Goal: Task Accomplishment & Management: Use online tool/utility

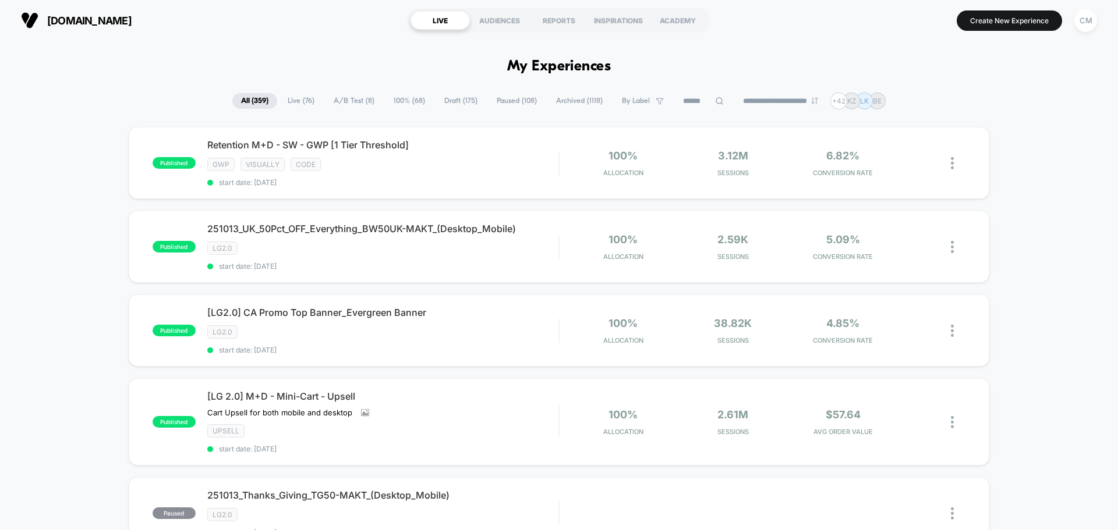
click at [698, 102] on input at bounding box center [703, 101] width 58 height 14
click at [483, 406] on div "[LG 2.0] M+D - Mini-Cart - Upsell Cart Upsell for both mobile and desktop Click…" at bounding box center [382, 422] width 351 height 63
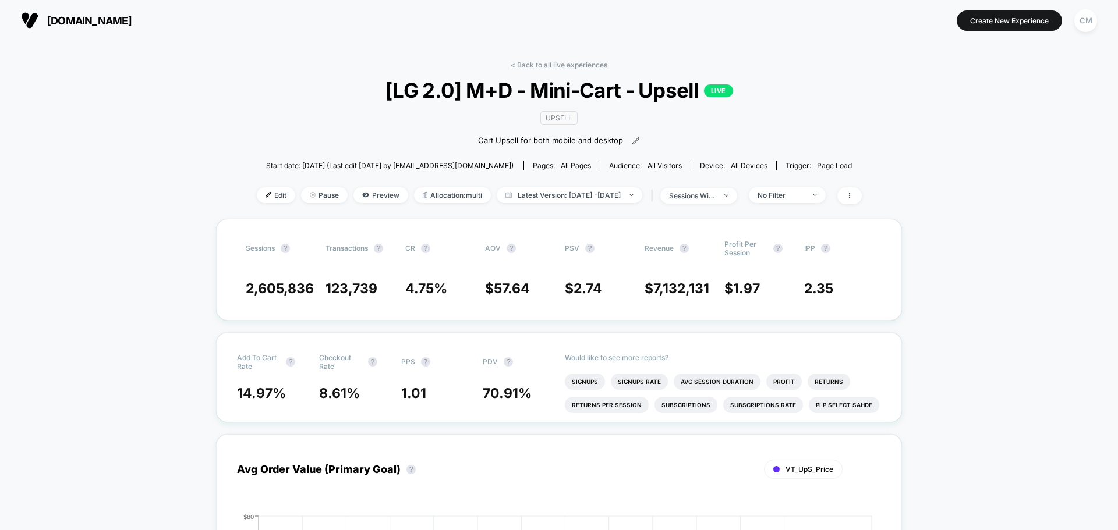
click at [260, 204] on div "Edit Pause Preview Allocation: multi Latest Version: [DATE] - [DATE] | sessions…" at bounding box center [559, 195] width 605 height 17
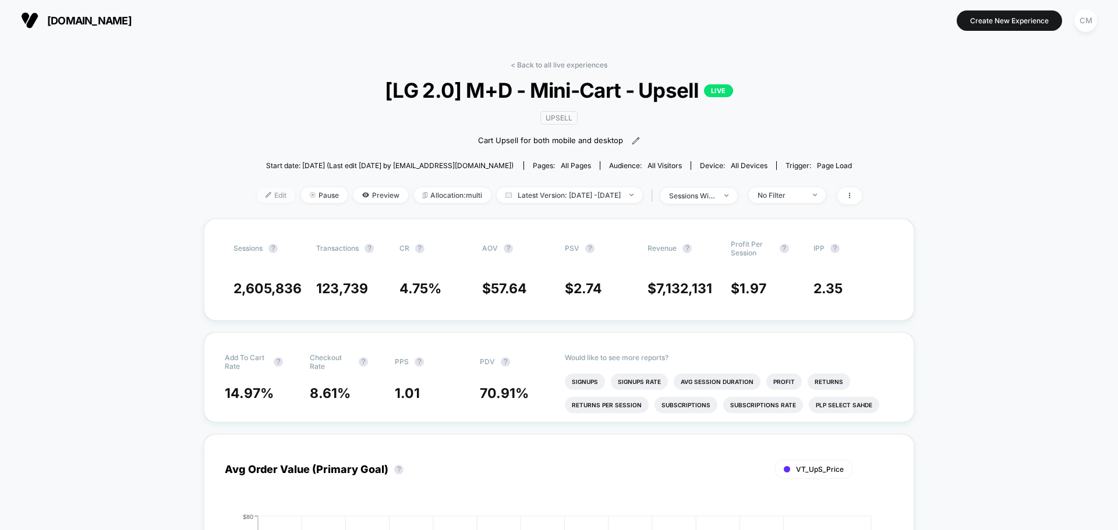
click at [258, 196] on span "Edit" at bounding box center [276, 195] width 38 height 16
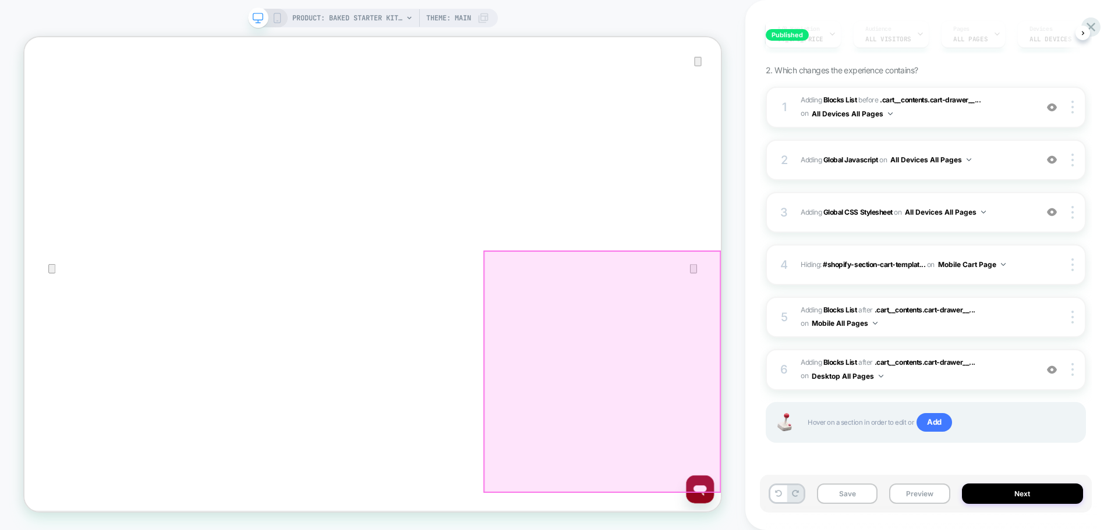
scroll to position [33, 0]
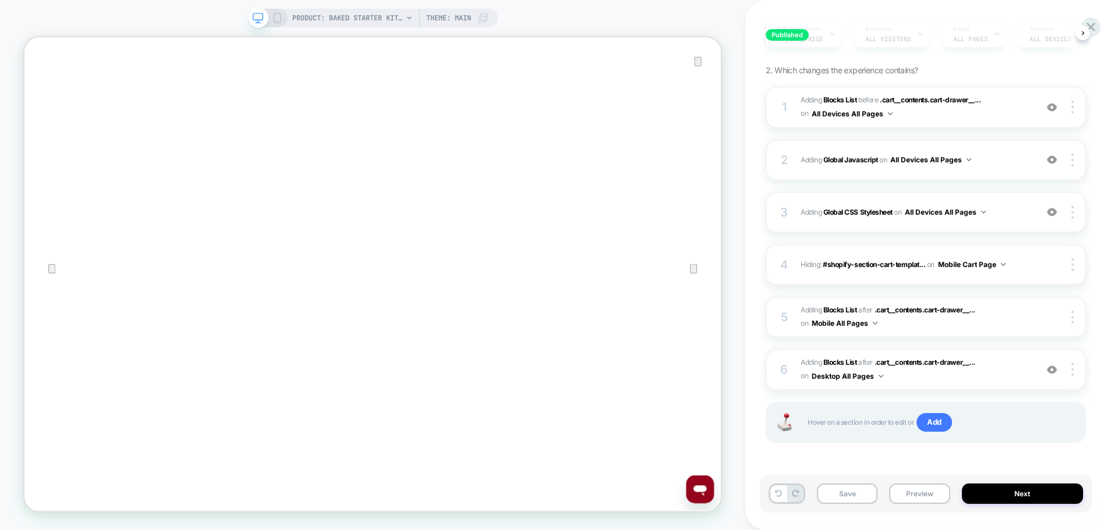
drag, startPoint x: 280, startPoint y: 19, endPoint x: 593, endPoint y: 82, distance: 319.4
click at [279, 19] on icon at bounding box center [277, 18] width 10 height 10
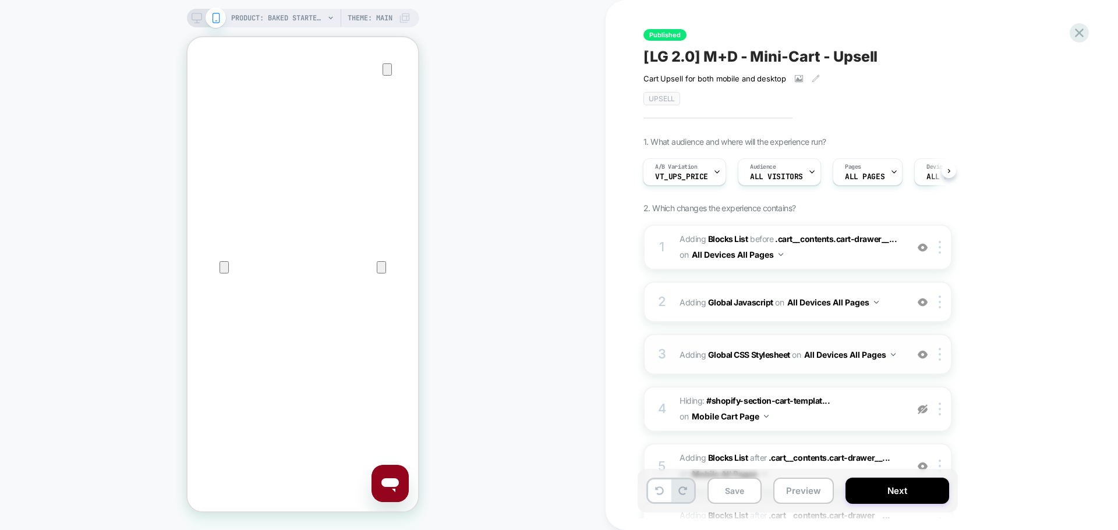
drag, startPoint x: 742, startPoint y: 256, endPoint x: 813, endPoint y: 345, distance: 113.8
click at [192, 17] on icon at bounding box center [197, 18] width 10 height 10
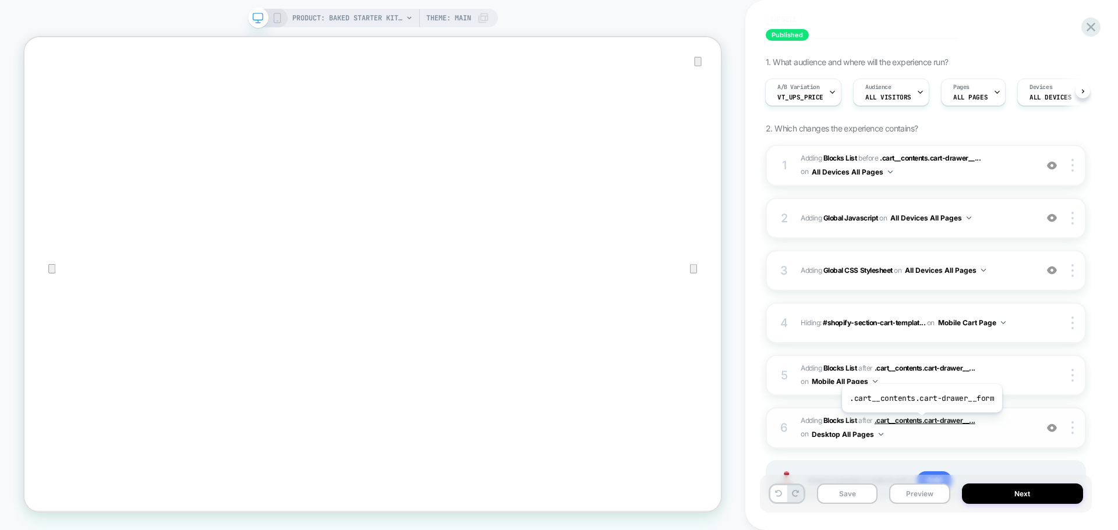
click at [920, 422] on span ".cart__contents.cart-drawer__..." at bounding box center [925, 420] width 101 height 9
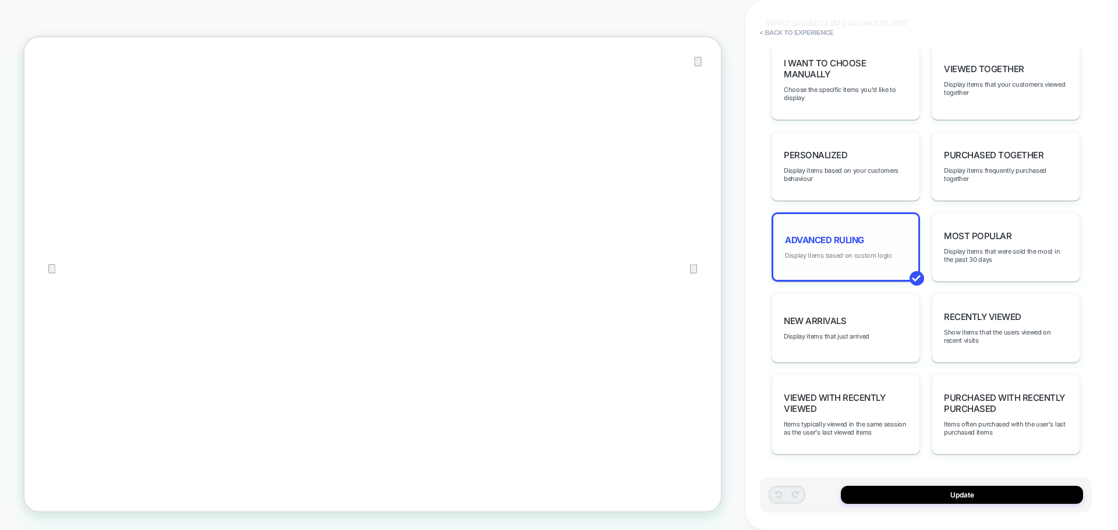
scroll to position [91, 0]
click at [880, 249] on div "Advanced Ruling Display items based on custom logic" at bounding box center [845, 247] width 148 height 69
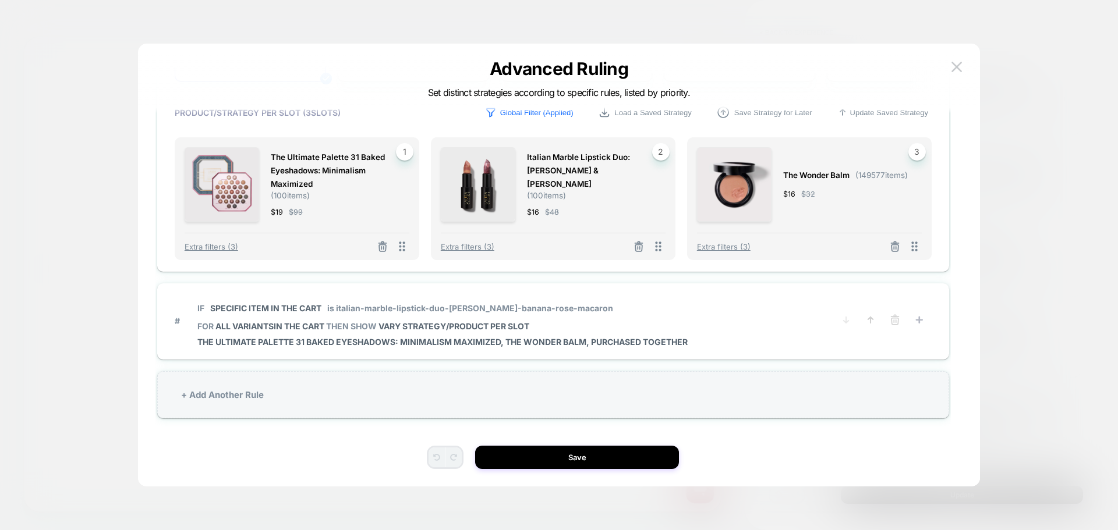
scroll to position [88, 0]
click at [960, 65] on img at bounding box center [956, 67] width 10 height 10
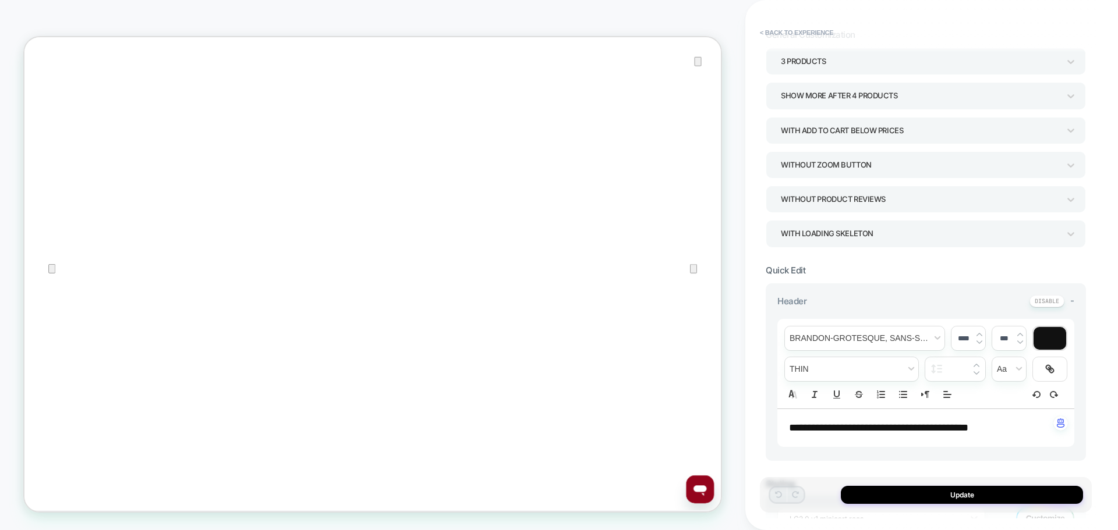
scroll to position [0, 0]
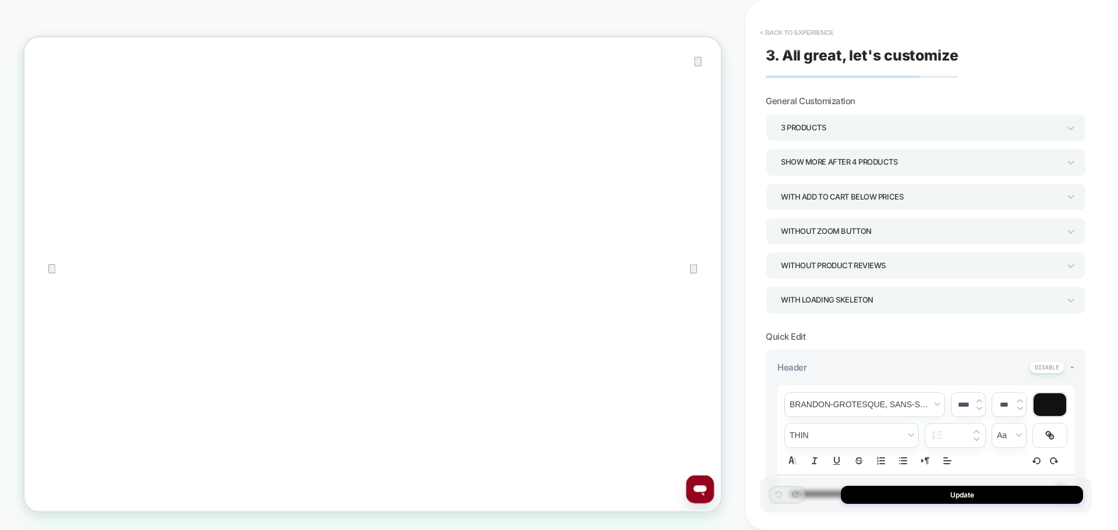
click at [781, 31] on button "< Back to experience" at bounding box center [796, 32] width 85 height 19
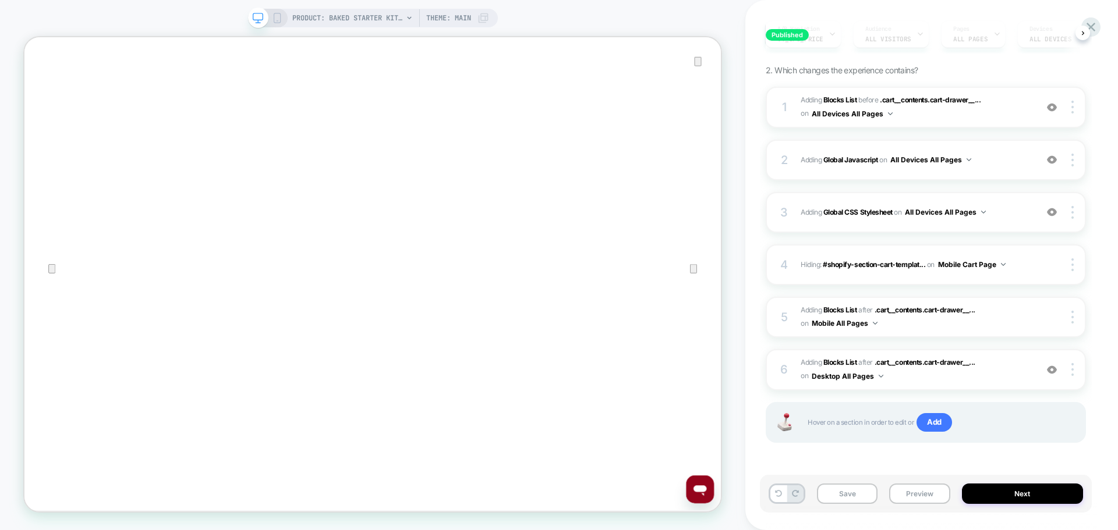
click at [278, 19] on icon at bounding box center [277, 18] width 10 height 10
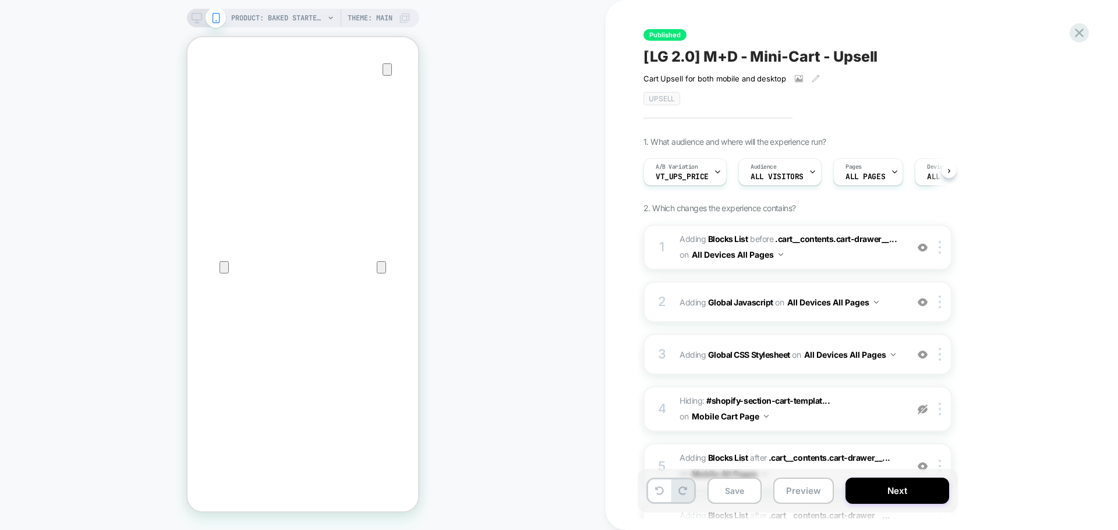
scroll to position [0, 1]
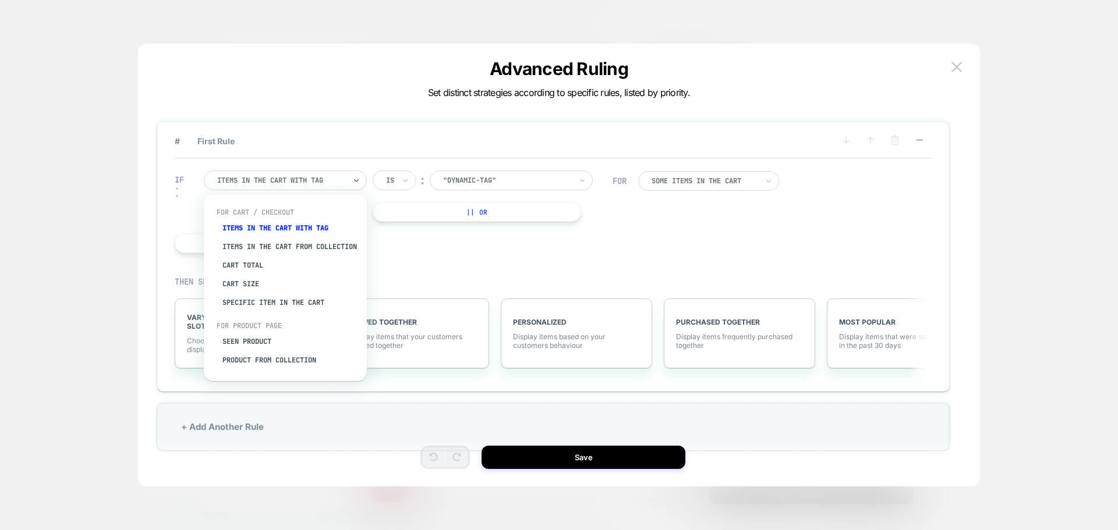
click at [343, 189] on div "Items in the cart with tag" at bounding box center [285, 181] width 163 height 20
click at [264, 308] on div "Specific item in the cart" at bounding box center [290, 302] width 151 height 19
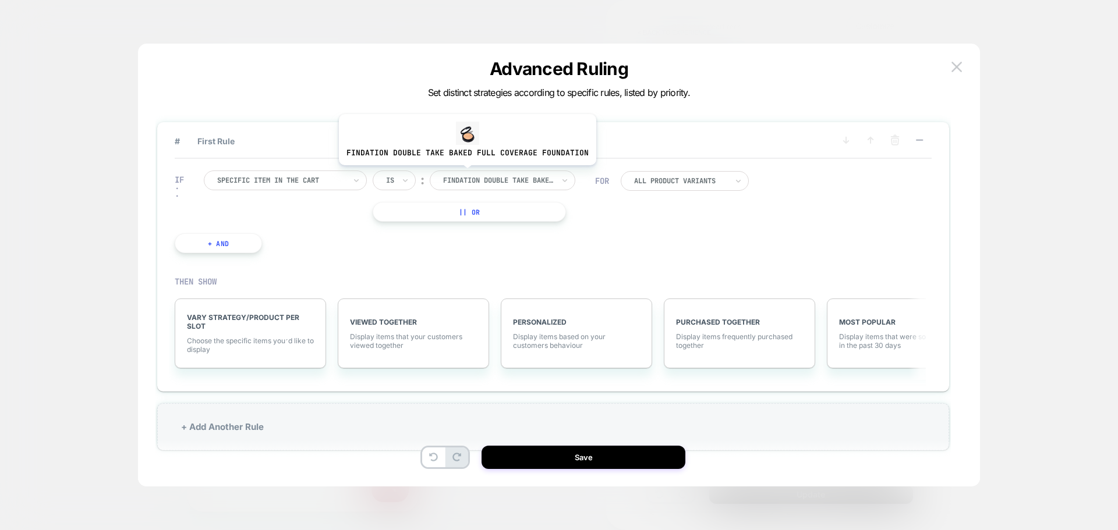
click at [465, 174] on div "findation double take baked full coverage foundation" at bounding box center [503, 181] width 146 height 20
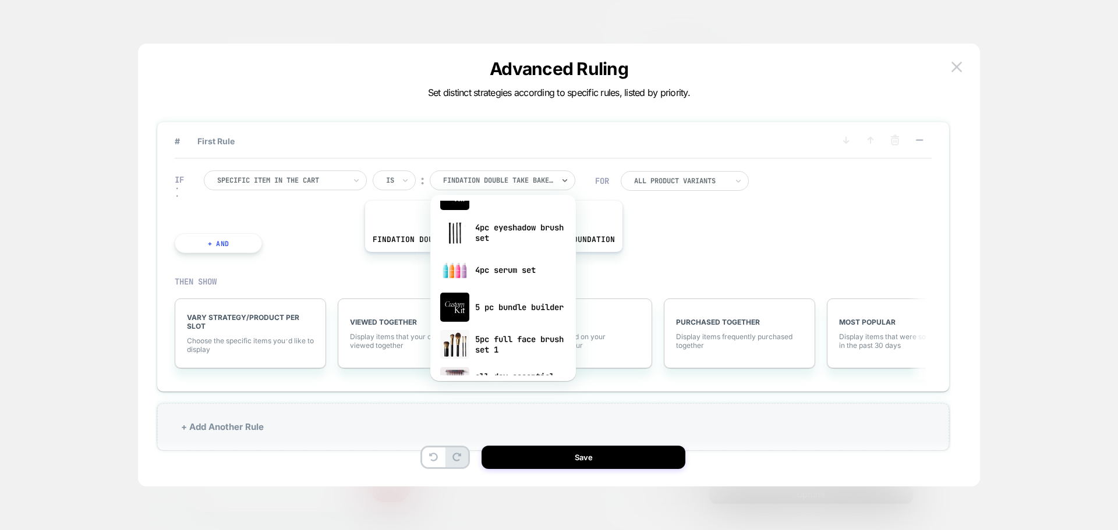
scroll to position [116, 0]
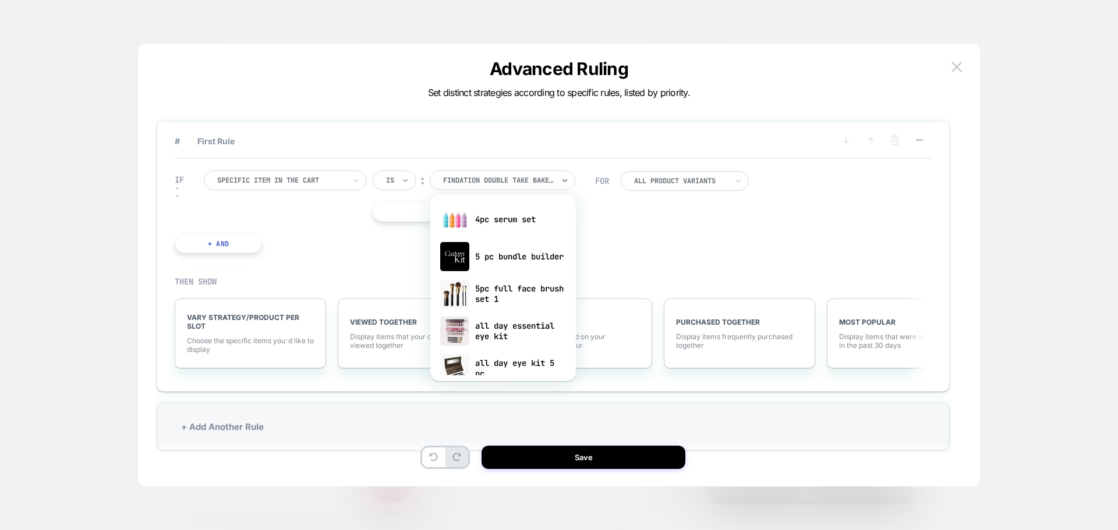
click at [402, 182] on icon at bounding box center [405, 181] width 8 height 12
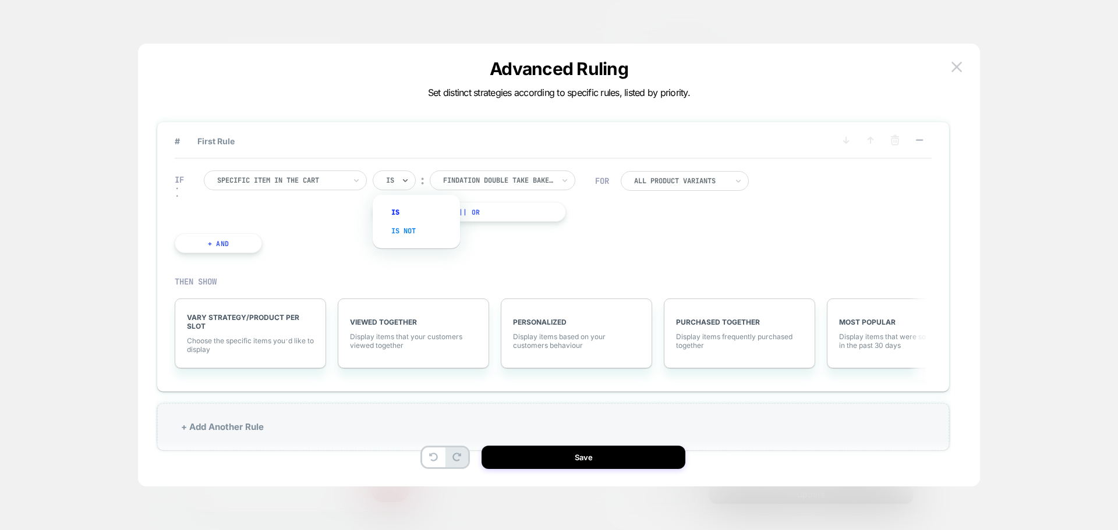
click at [402, 233] on div "Is not" at bounding box center [422, 231] width 76 height 19
click at [487, 187] on div "findation double take baked full coverage foundation" at bounding box center [519, 181] width 146 height 20
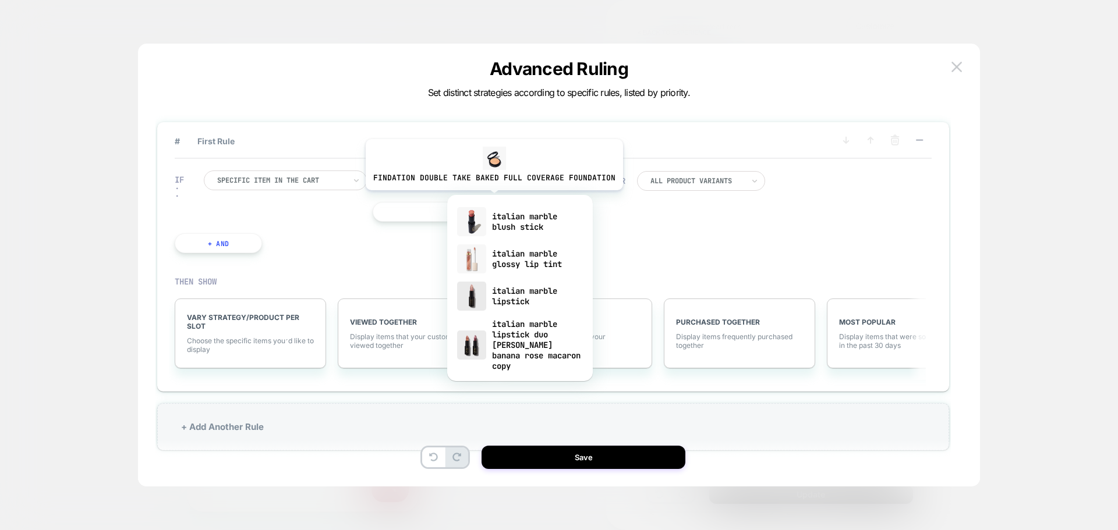
type input "**********"
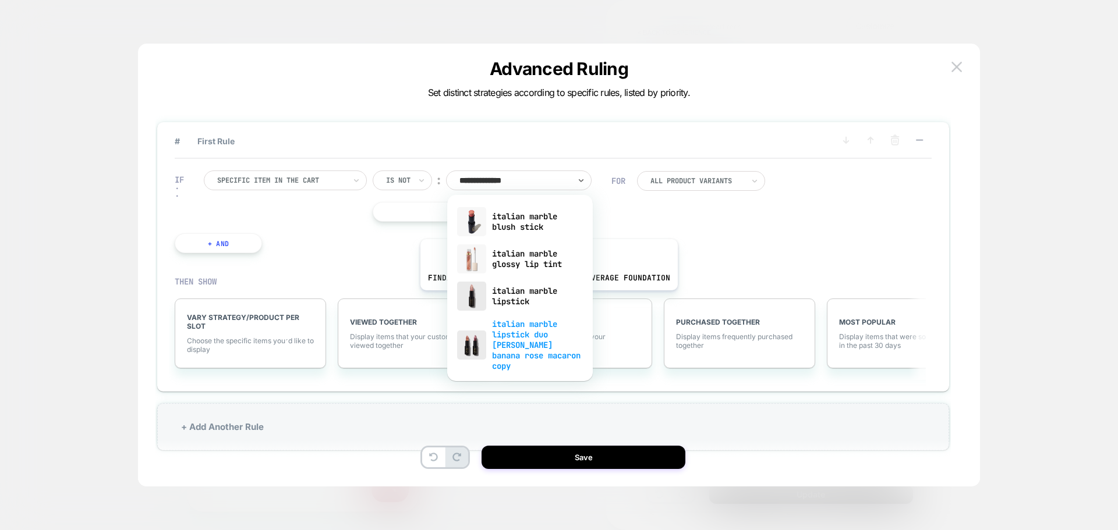
scroll to position [42, 0]
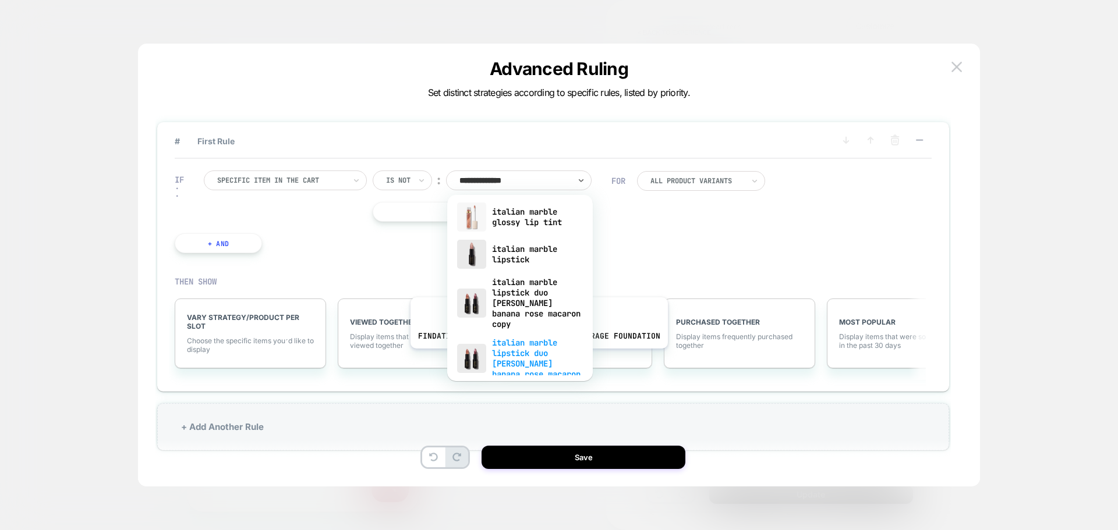
click at [536, 357] on div "italian marble lipstick duo [PERSON_NAME] banana rose macaron" at bounding box center [520, 359] width 134 height 50
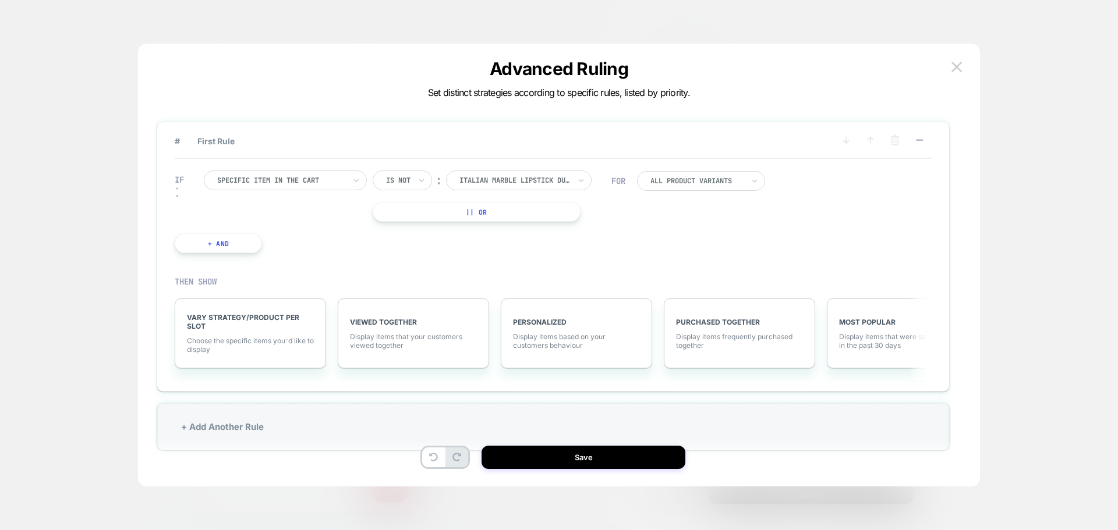
scroll to position [35, 0]
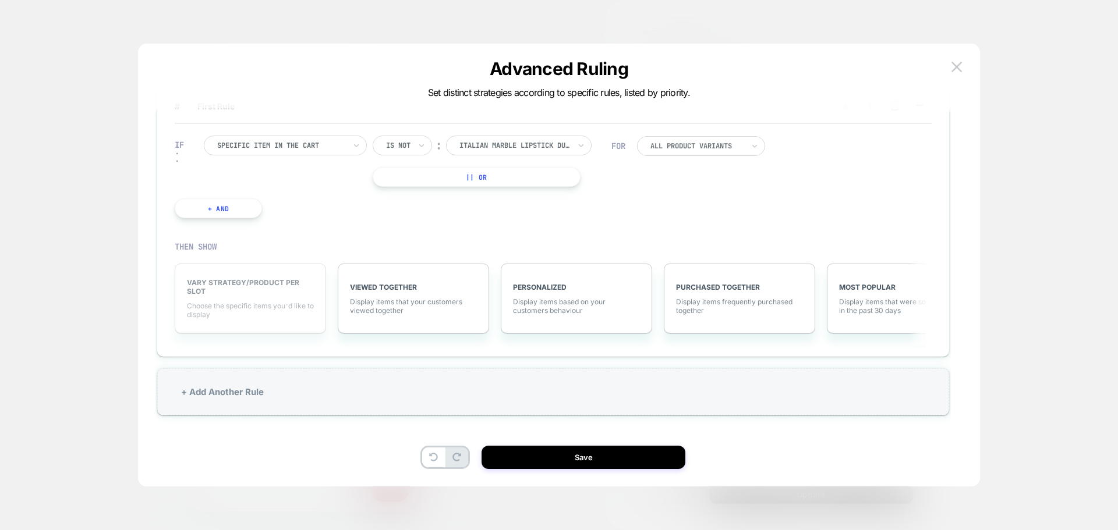
click at [251, 278] on span "VARY STRATEGY/PRODUCT PER SLOT" at bounding box center [250, 286] width 127 height 17
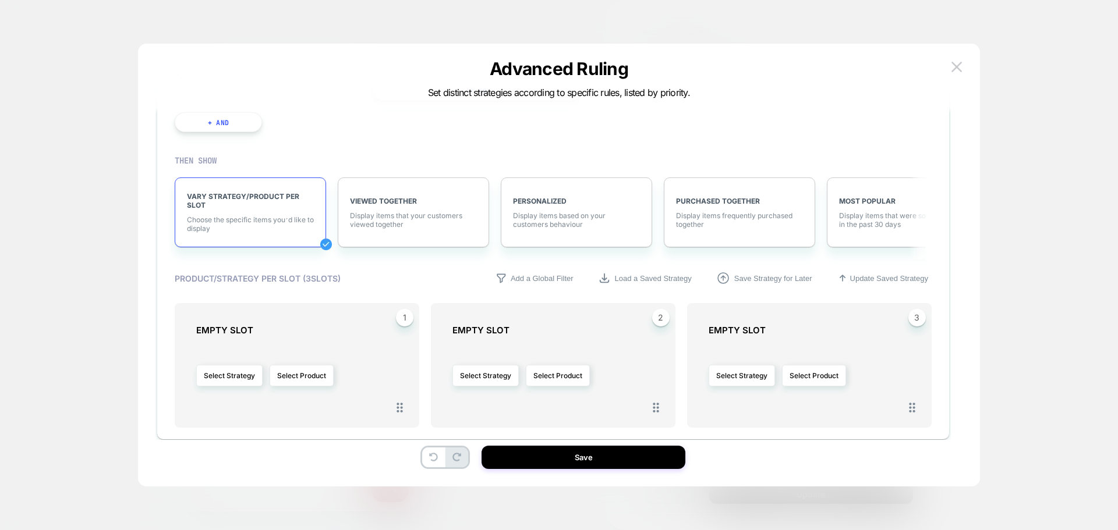
scroll to position [168, 0]
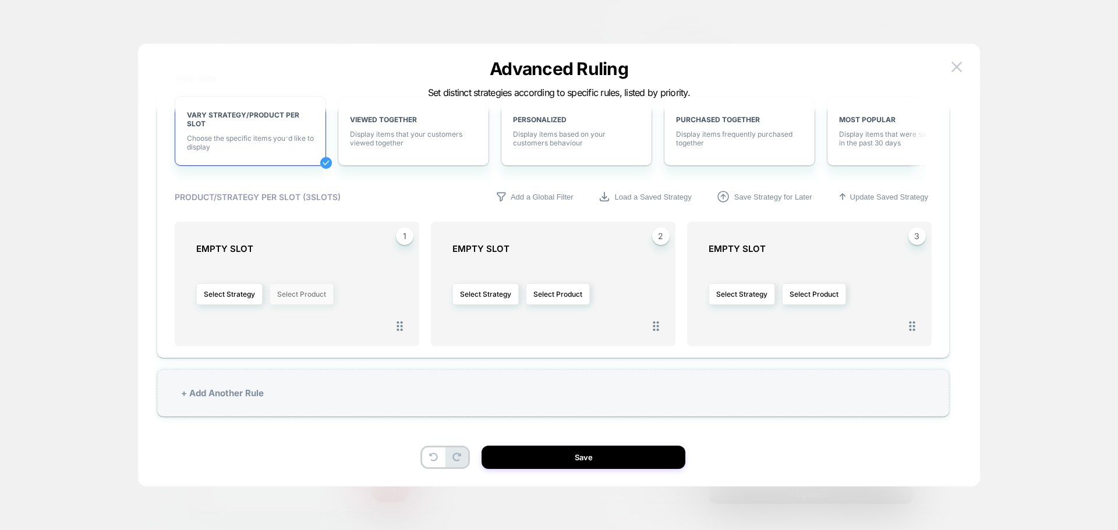
click at [282, 296] on button "Select Product" at bounding box center [302, 295] width 64 height 22
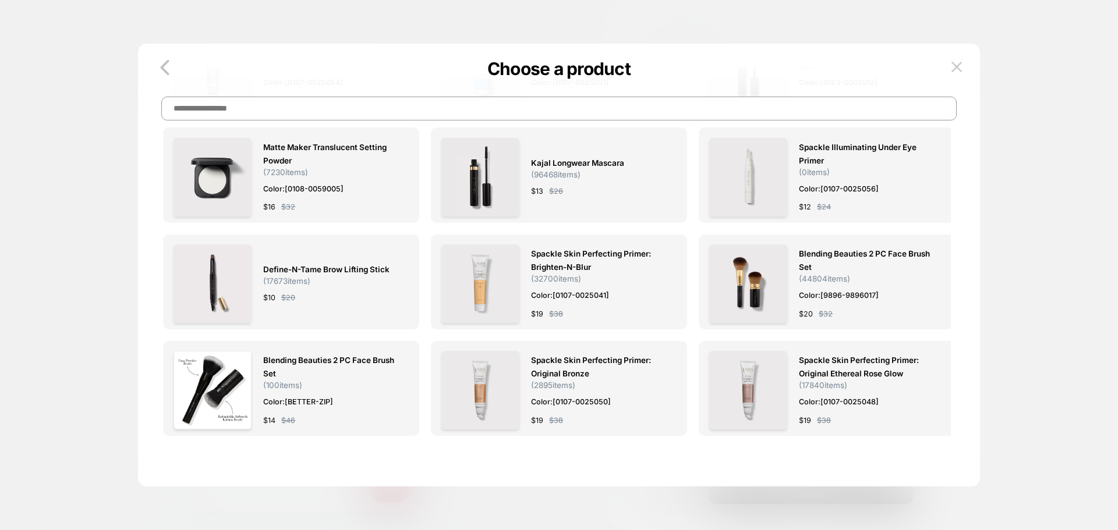
scroll to position [0, 0]
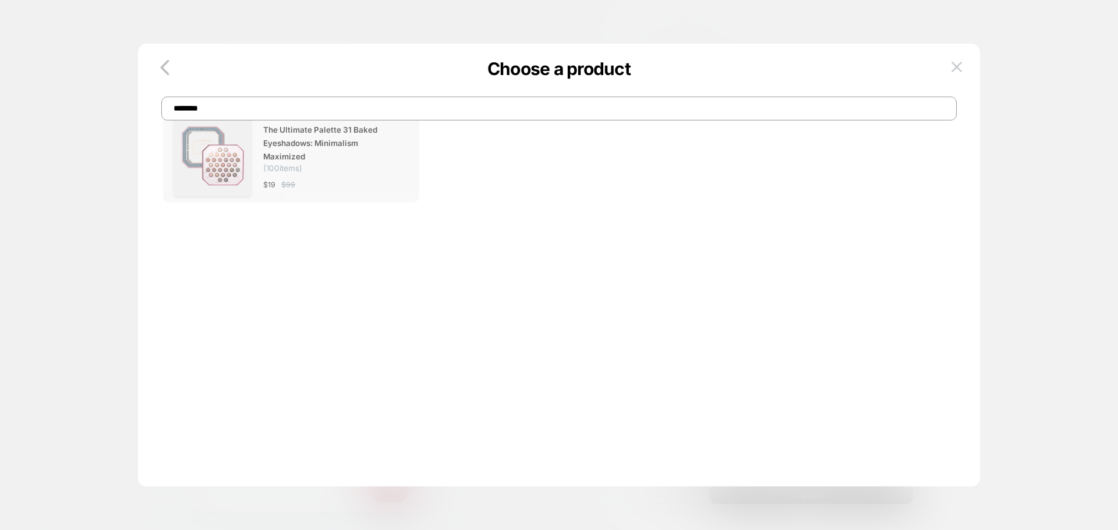
type input "********"
click at [333, 154] on span "The Ultimate Palette 31 Baked Eyeshadows: Minimalism Maximized" at bounding box center [330, 143] width 134 height 40
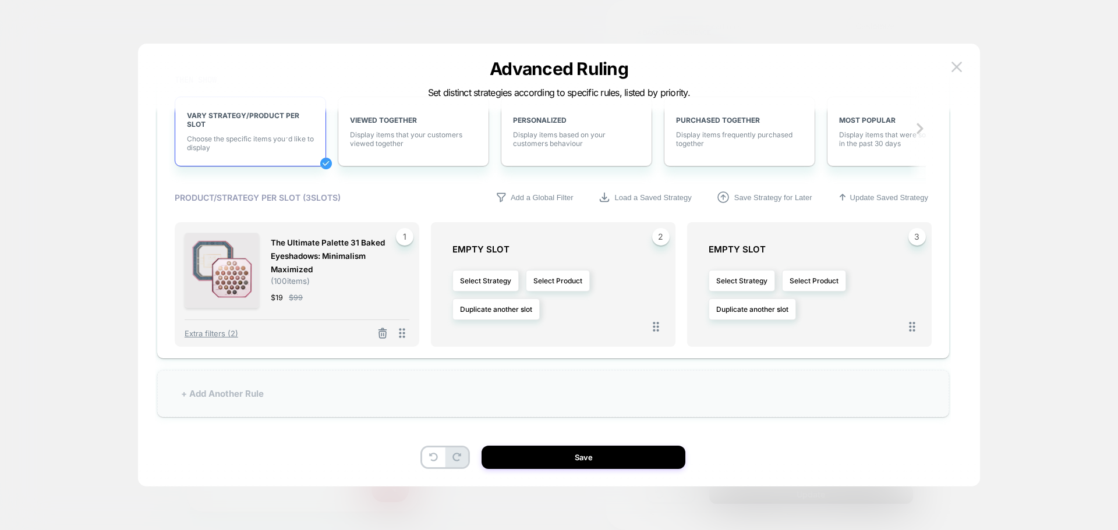
scroll to position [168, 0]
click at [550, 278] on button "Select Product" at bounding box center [558, 281] width 64 height 22
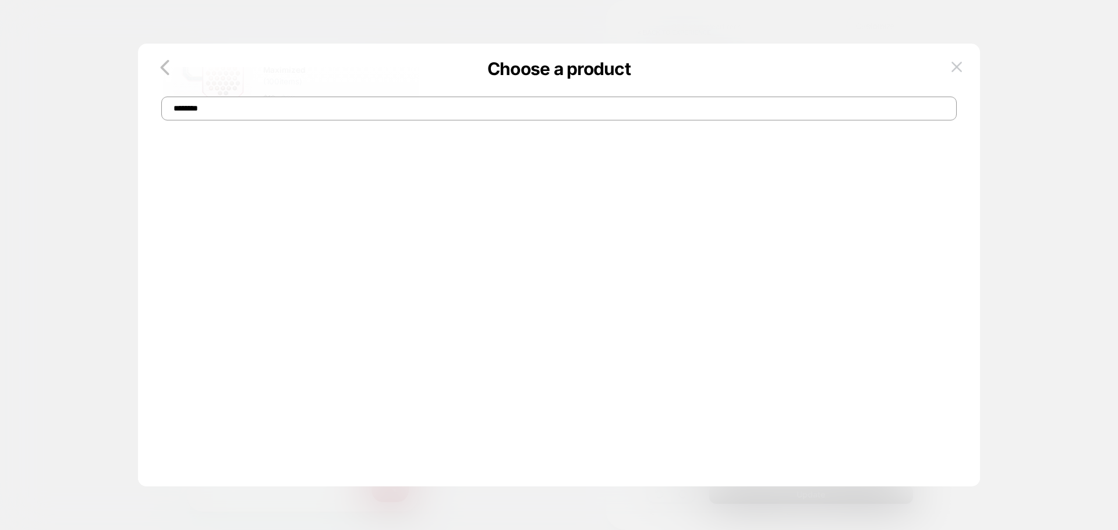
scroll to position [0, 0]
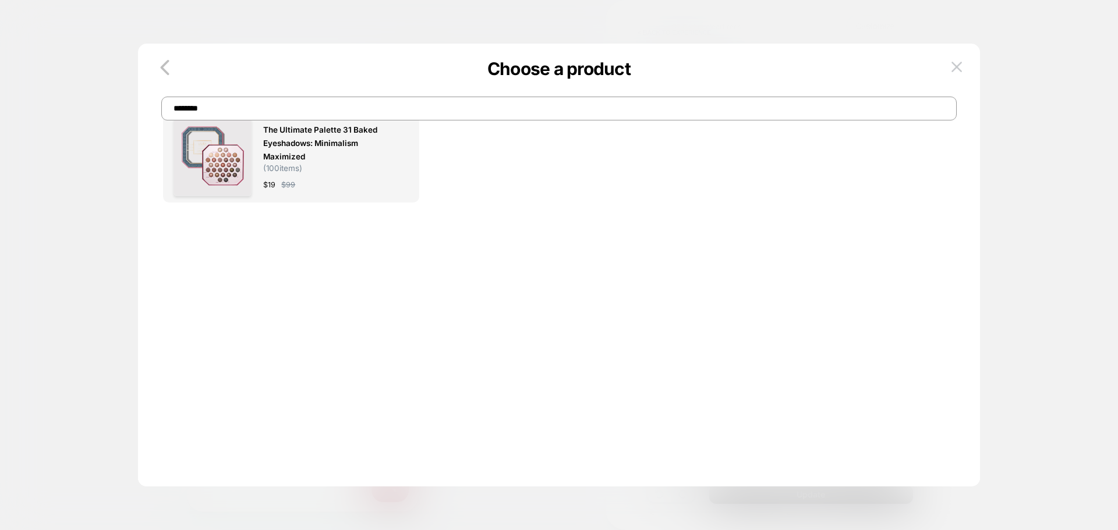
drag, startPoint x: 211, startPoint y: 101, endPoint x: 141, endPoint y: 100, distance: 69.9
click at [141, 100] on div "Choose a product ********" at bounding box center [559, 97] width 842 height 48
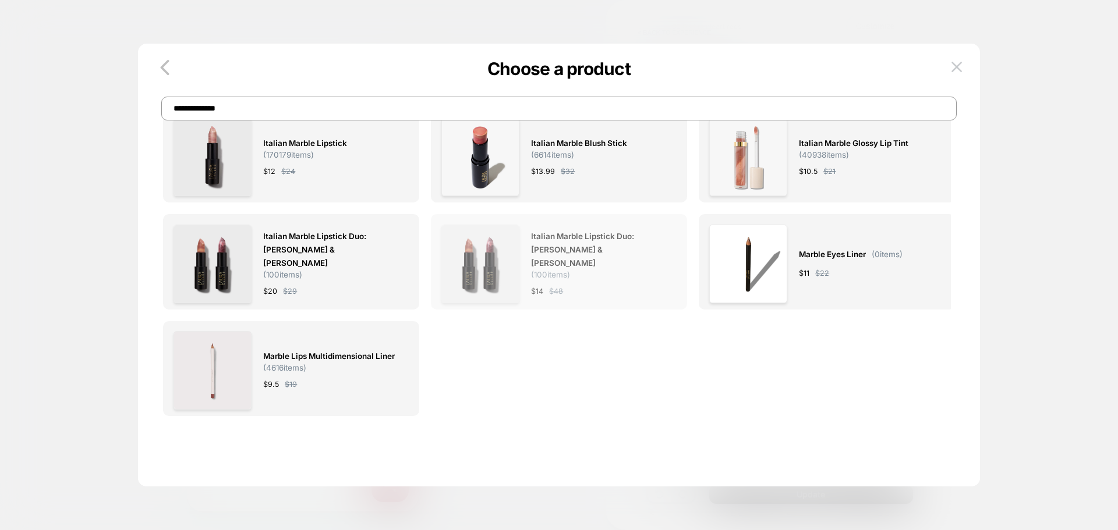
type input "**********"
click at [509, 305] on div "Italian Marble Lipstick Duo: Berry Banana & Rosé Macaron ( 100 items) $ 14 $ 48" at bounding box center [559, 261] width 256 height 95
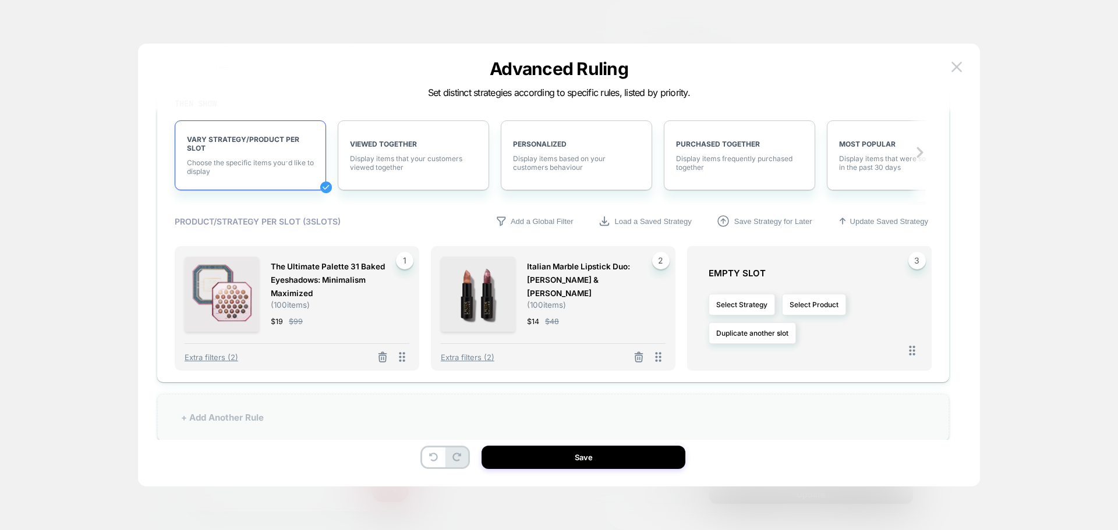
scroll to position [168, 0]
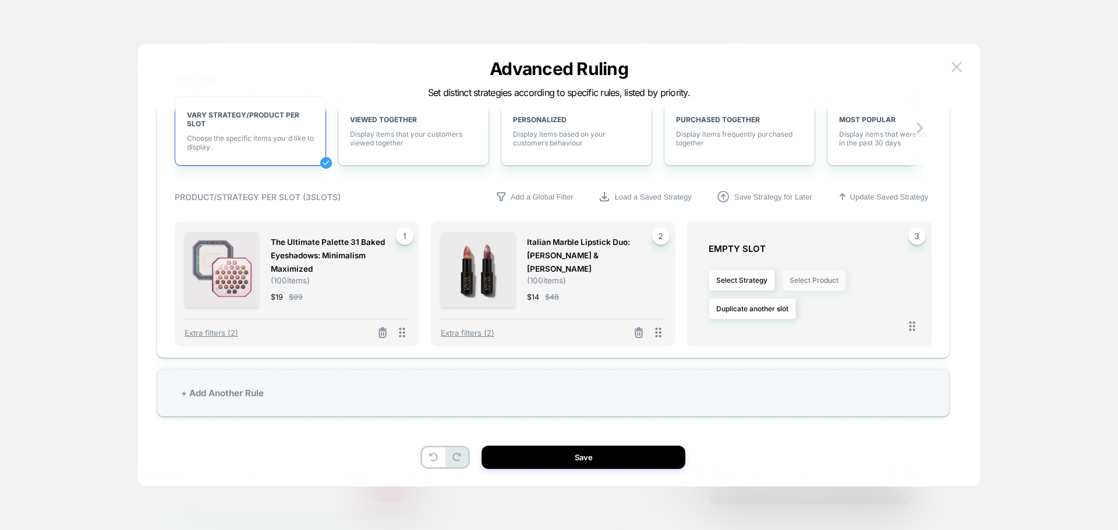
click at [821, 280] on button "Select Product" at bounding box center [814, 281] width 64 height 22
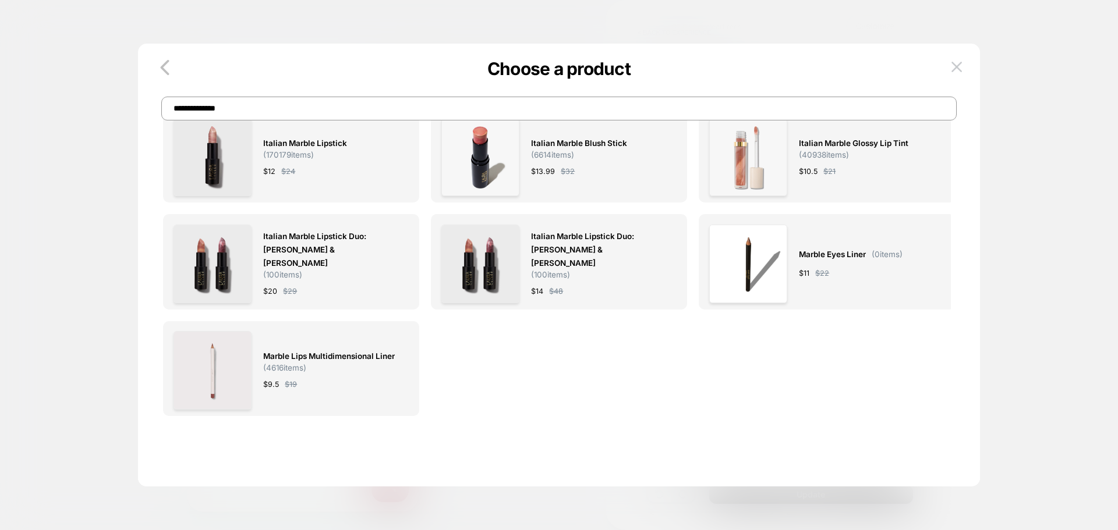
drag, startPoint x: 230, startPoint y: 114, endPoint x: 163, endPoint y: 104, distance: 67.6
click at [163, 104] on input "**********" at bounding box center [558, 109] width 795 height 24
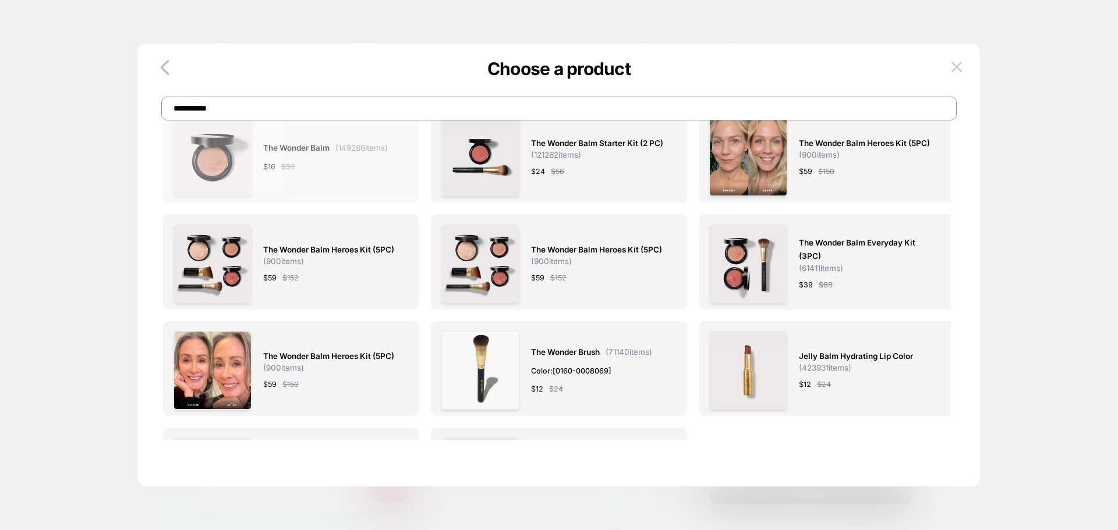
type input "**********"
click at [342, 171] on div "$ 16 $ 32" at bounding box center [325, 167] width 125 height 12
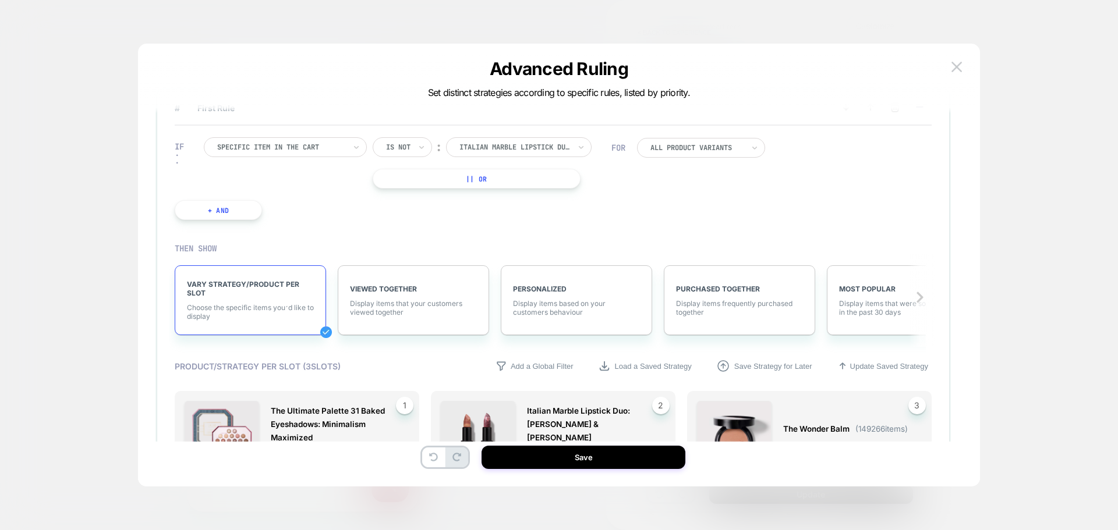
scroll to position [35, 0]
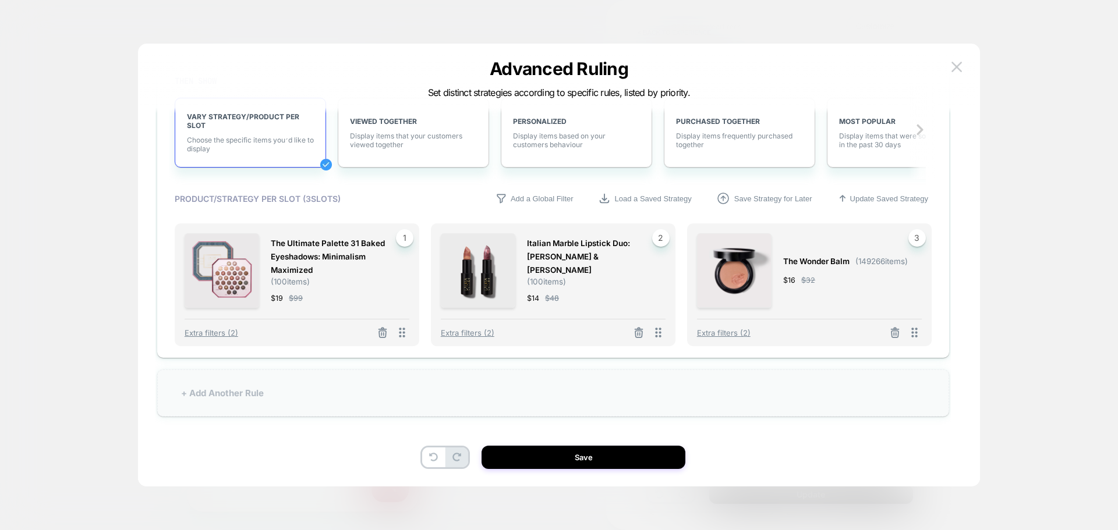
click at [206, 385] on div "+ Add Another Rule" at bounding box center [553, 393] width 792 height 47
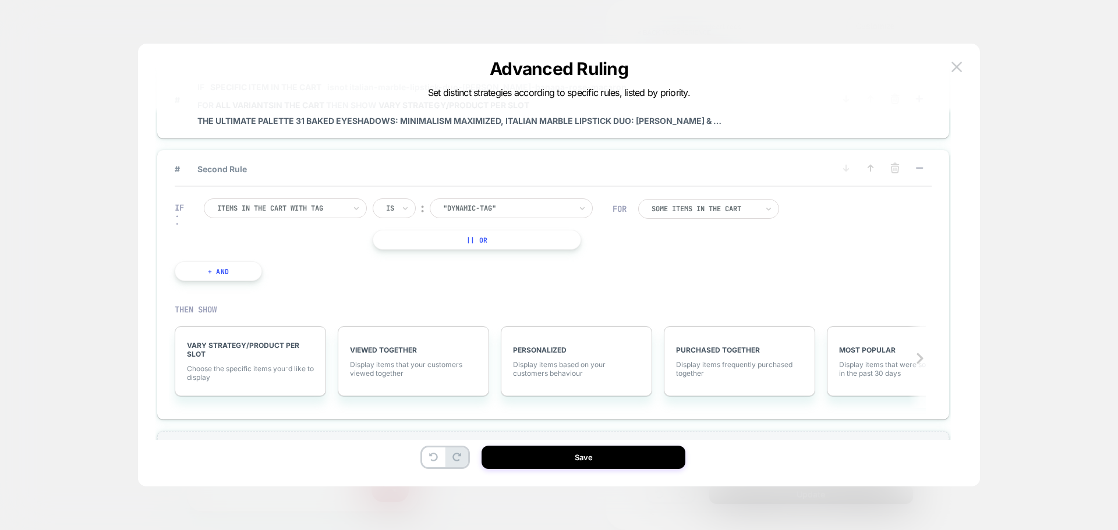
scroll to position [0, 0]
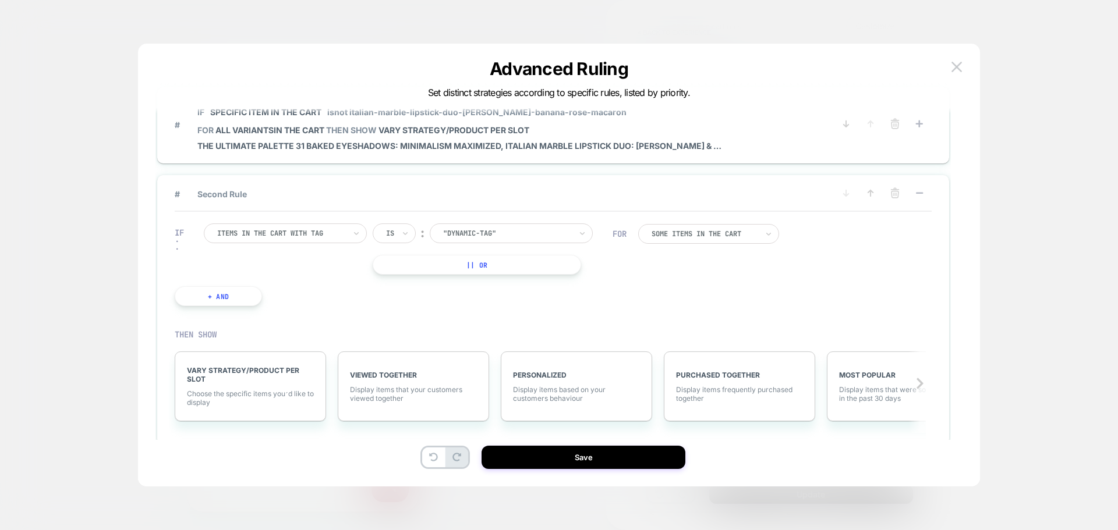
click at [302, 233] on div at bounding box center [281, 233] width 128 height 10
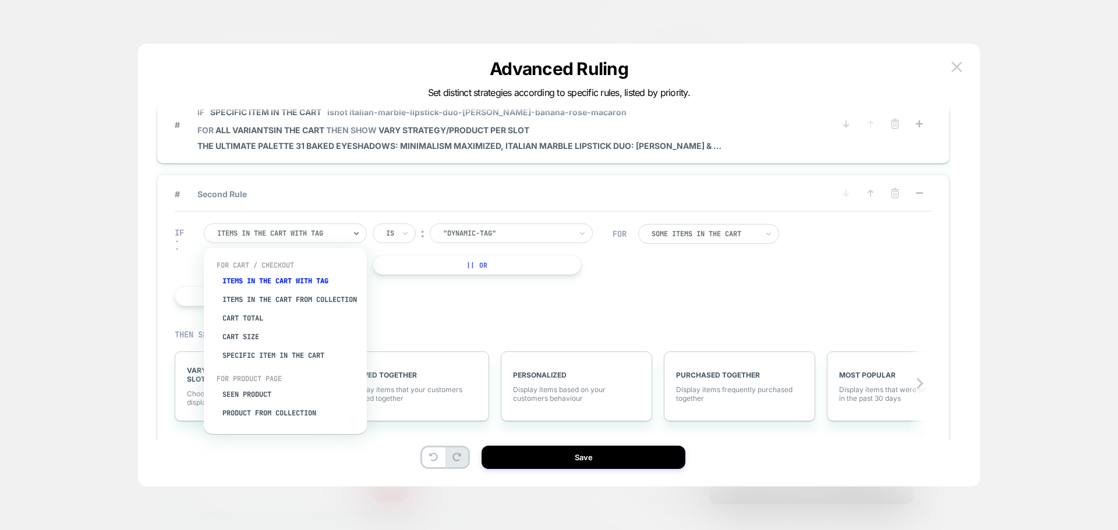
click at [548, 315] on div "IF option Items in the cart with tag focused, 1 of 8. 8 results available. Use …" at bounding box center [393, 265] width 449 height 118
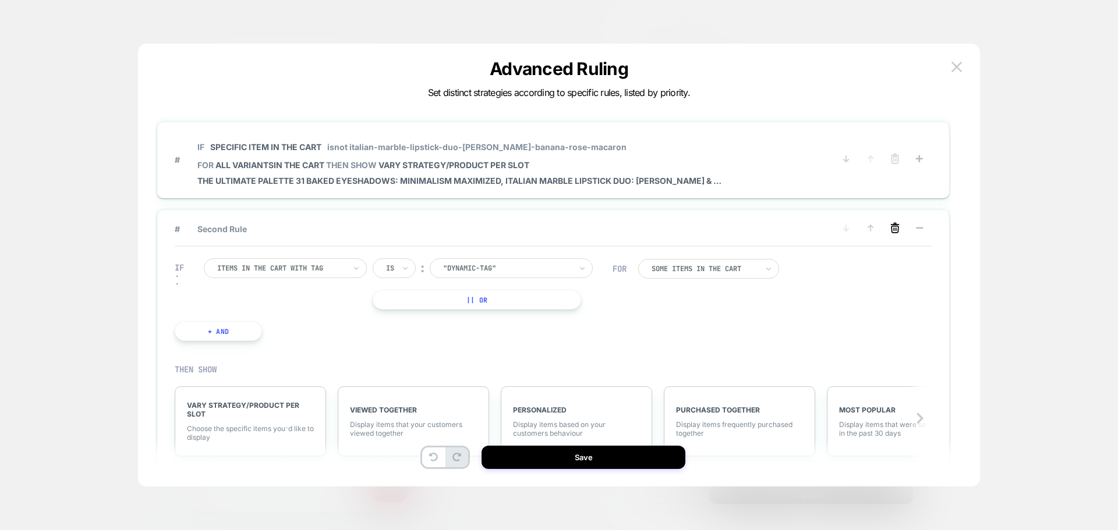
click at [897, 232] on icon at bounding box center [894, 229] width 7 height 6
click at [803, 249] on button "YES" at bounding box center [778, 246] width 60 height 19
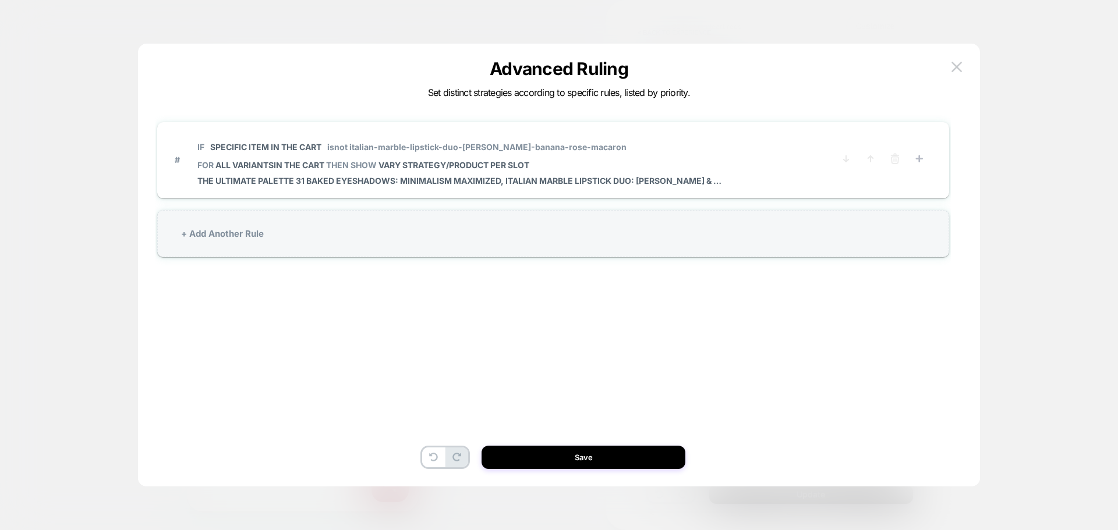
click at [566, 445] on div "# IF Specific item in the cart isnot italian-marble-lipstick-duo-berry-banana-r…" at bounding box center [552, 282] width 795 height 385
click at [567, 453] on button "Save" at bounding box center [584, 457] width 204 height 23
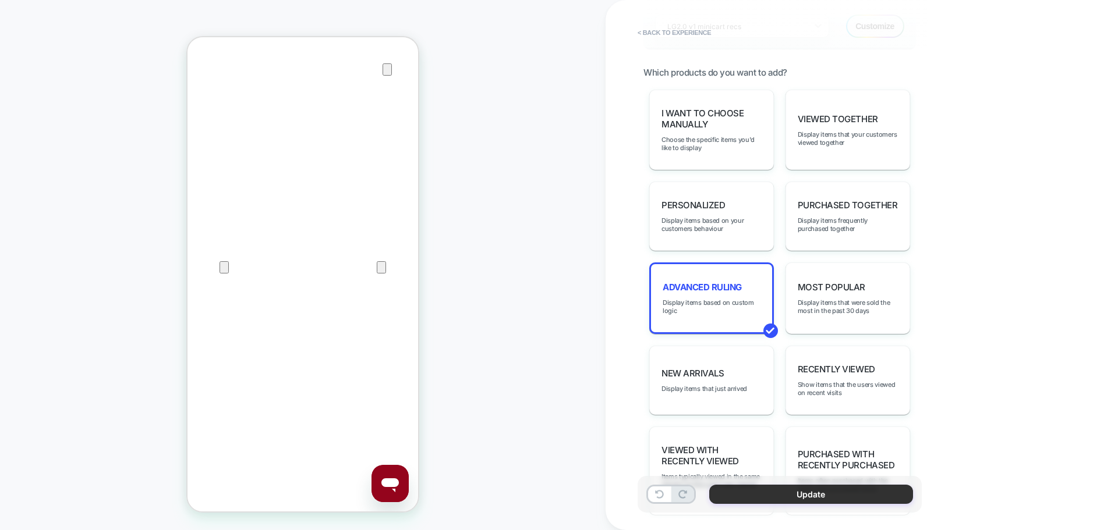
click at [763, 496] on button "Update" at bounding box center [811, 494] width 204 height 19
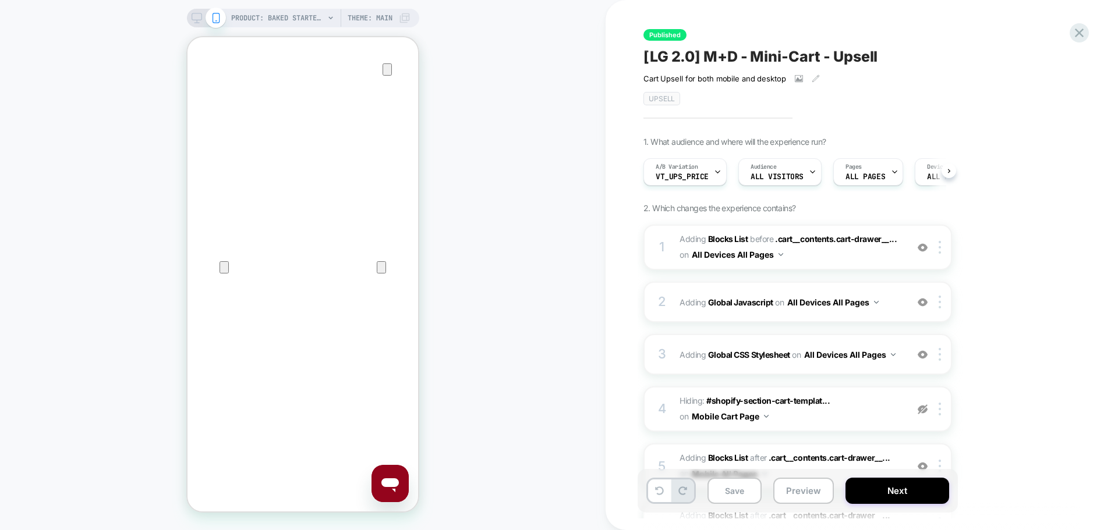
scroll to position [0, 1]
click at [192, 18] on icon at bounding box center [197, 18] width 10 height 10
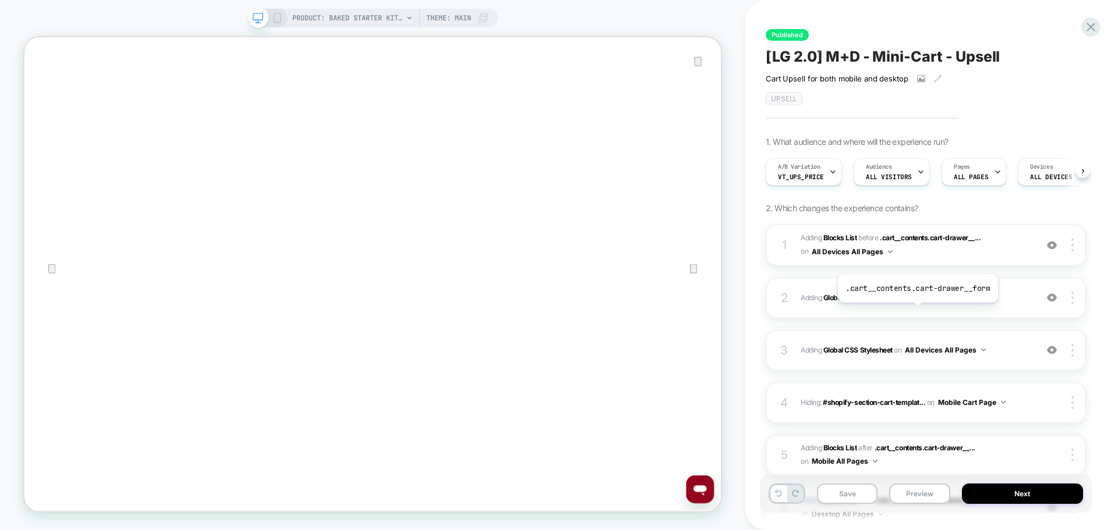
scroll to position [0, 1]
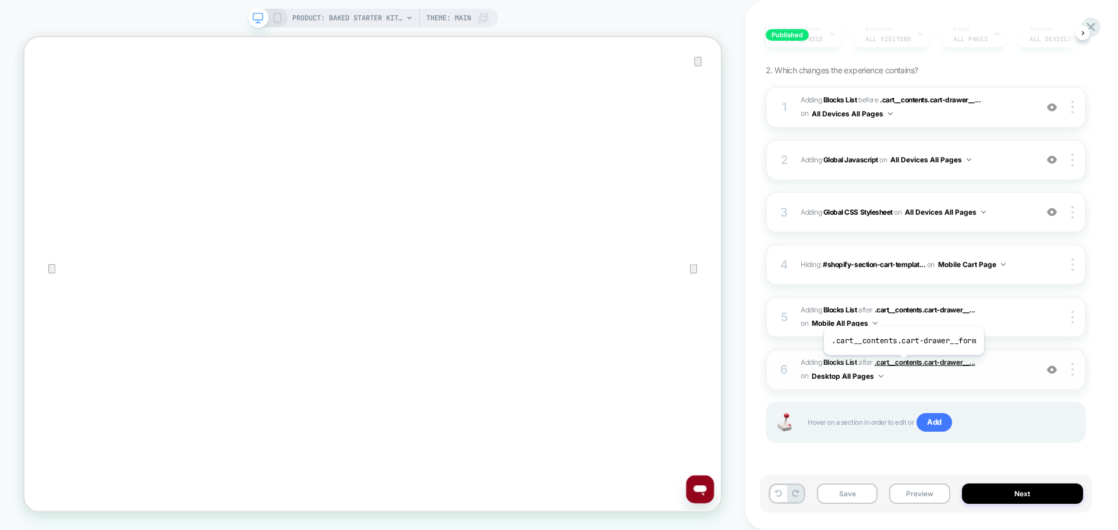
click at [902, 364] on span ".cart__contents.cart-drawer__..." at bounding box center [925, 362] width 101 height 9
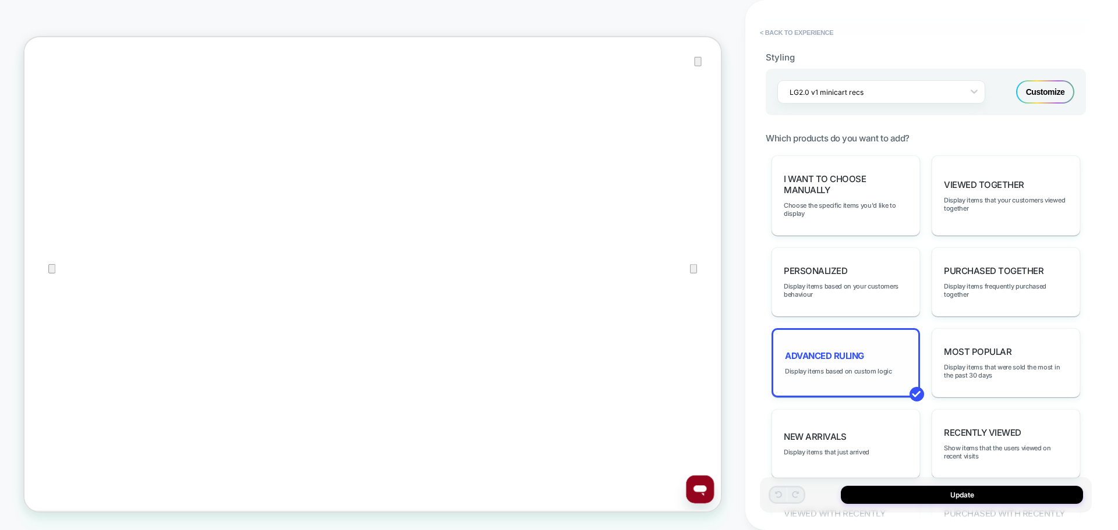
scroll to position [493, 0]
click at [852, 373] on span "Display items based on custom logic" at bounding box center [838, 372] width 107 height 8
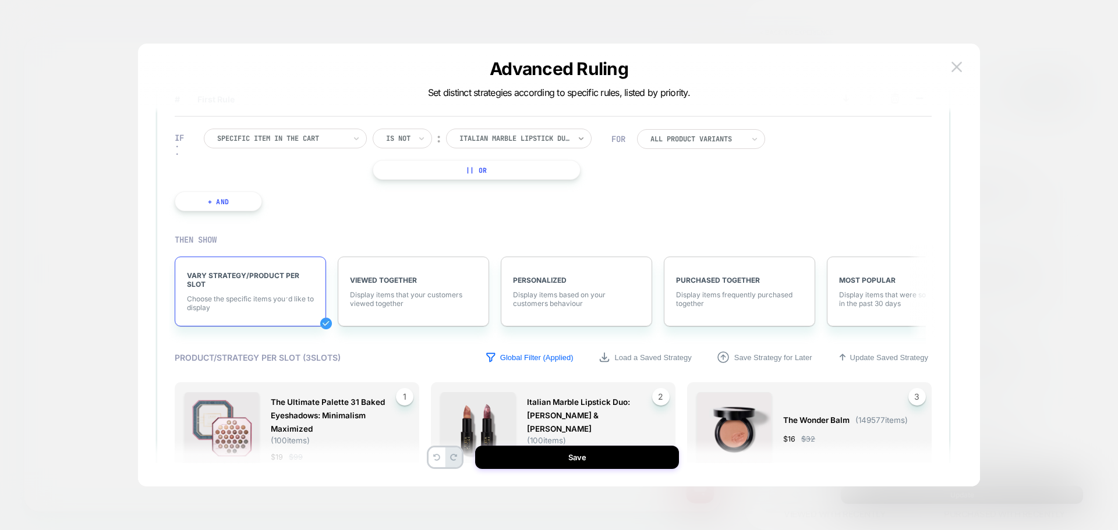
scroll to position [0, 0]
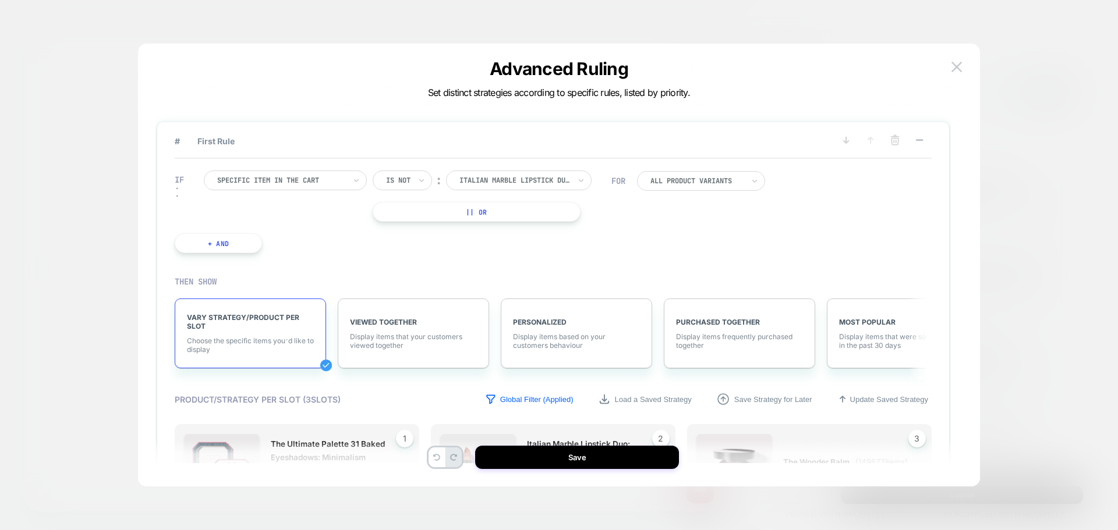
click at [567, 165] on div "IF Specific item in the cart Is not ︰ italian marble lipstick duo berry banana …" at bounding box center [393, 212] width 448 height 118
click at [566, 185] on div at bounding box center [514, 180] width 111 height 10
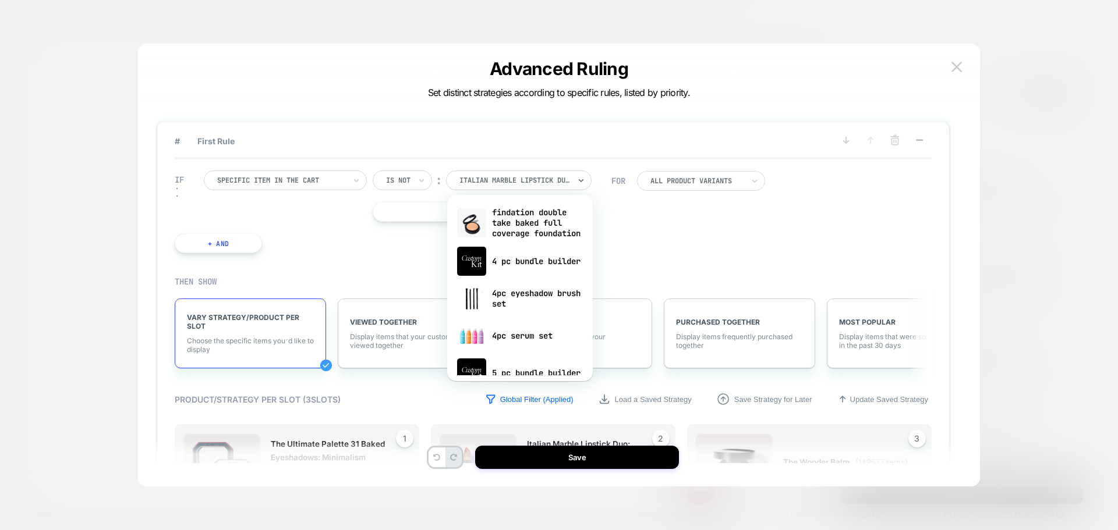
click at [821, 245] on div "IF Specific item in the cart Is not ︰ option findation double take baked full c…" at bounding box center [553, 212] width 757 height 106
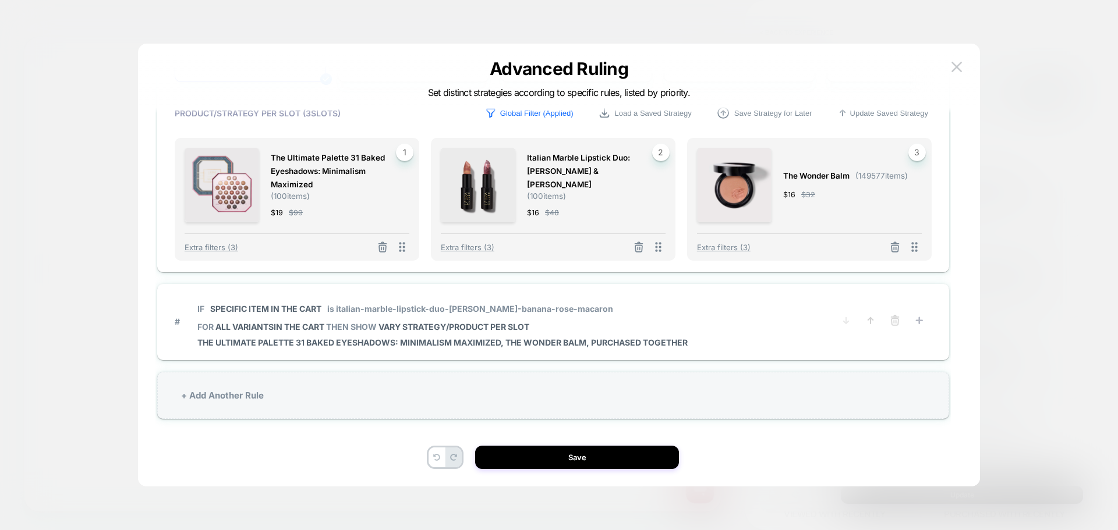
scroll to position [35, 0]
click at [958, 72] on button at bounding box center [956, 66] width 17 height 17
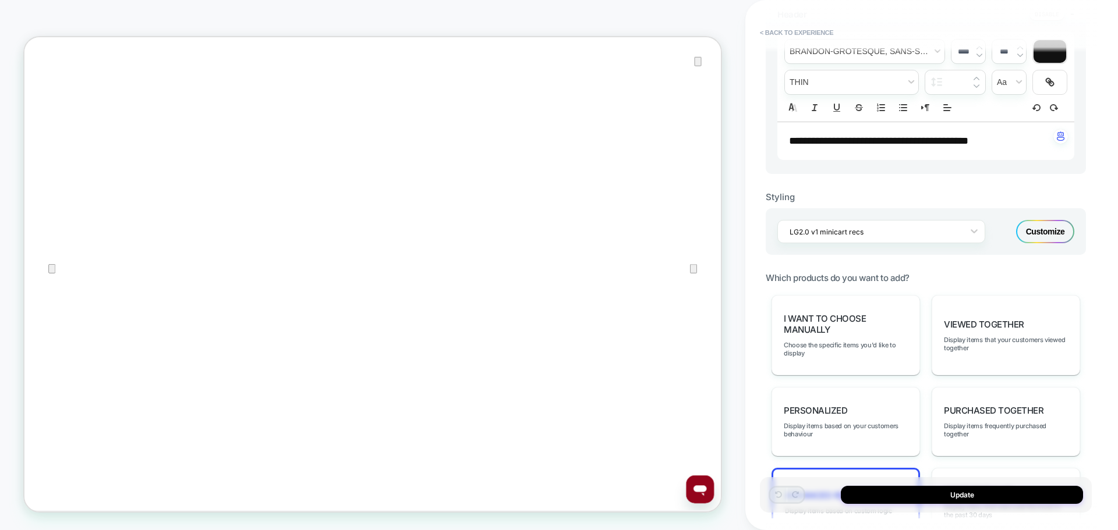
scroll to position [349, 0]
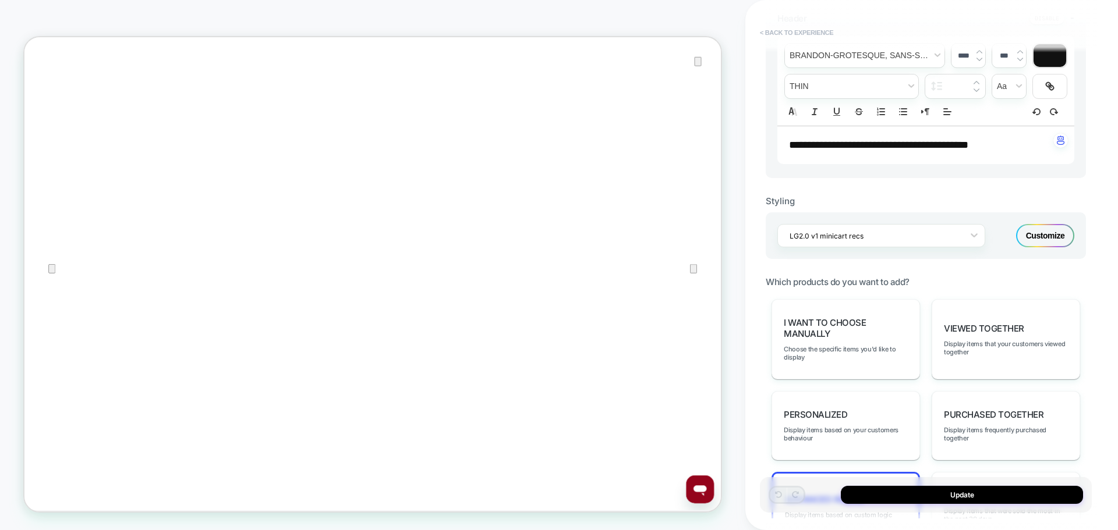
click at [777, 24] on button "< Back to experience" at bounding box center [796, 32] width 85 height 19
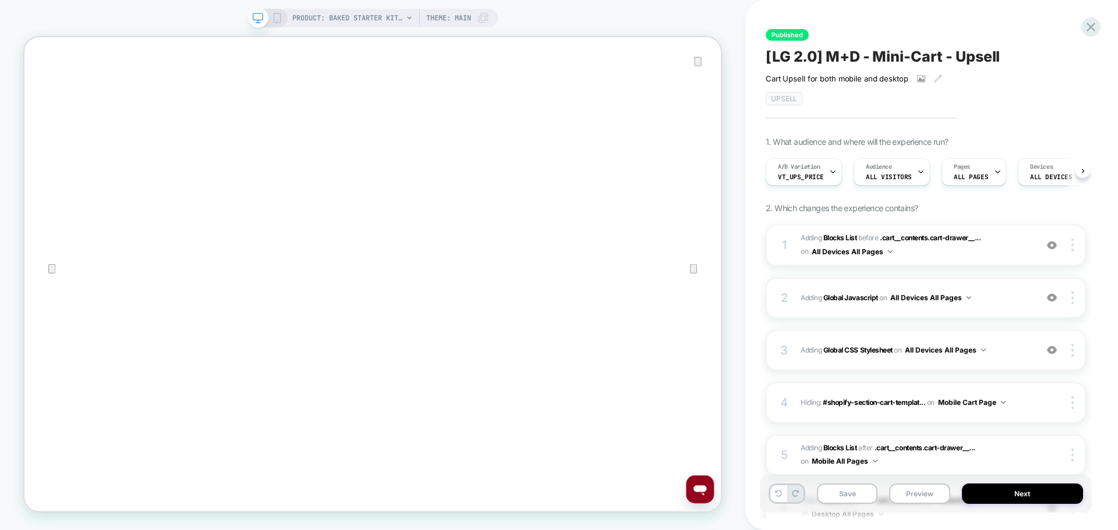
scroll to position [0, 1]
click at [277, 8] on div "PRODUCT: Baked Starter Kit (3PC) [1] PRODUCT: Baked Starter Kit (3PC) [1] Theme…" at bounding box center [372, 265] width 745 height 530
click at [277, 19] on icon at bounding box center [277, 18] width 10 height 10
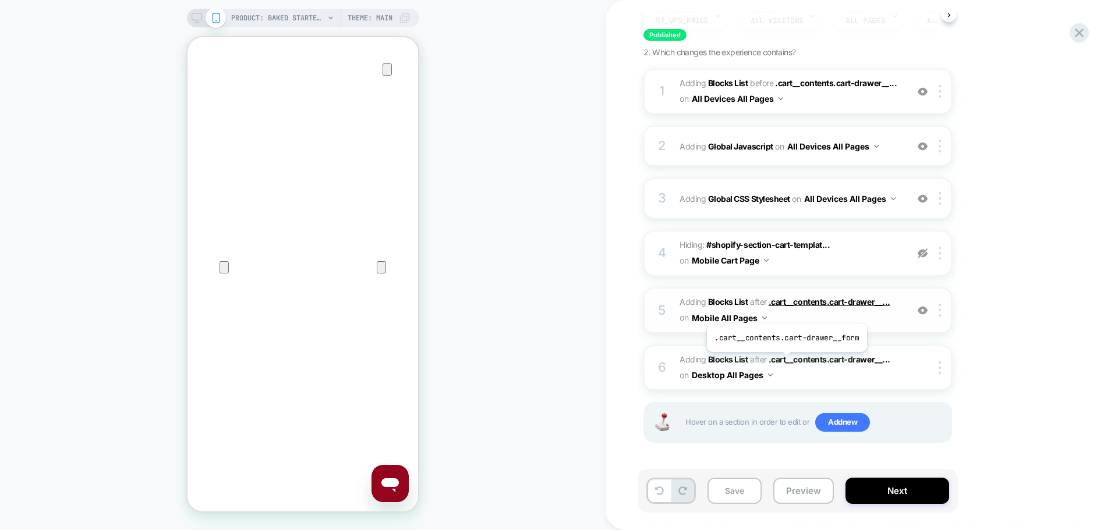
scroll to position [98, 0]
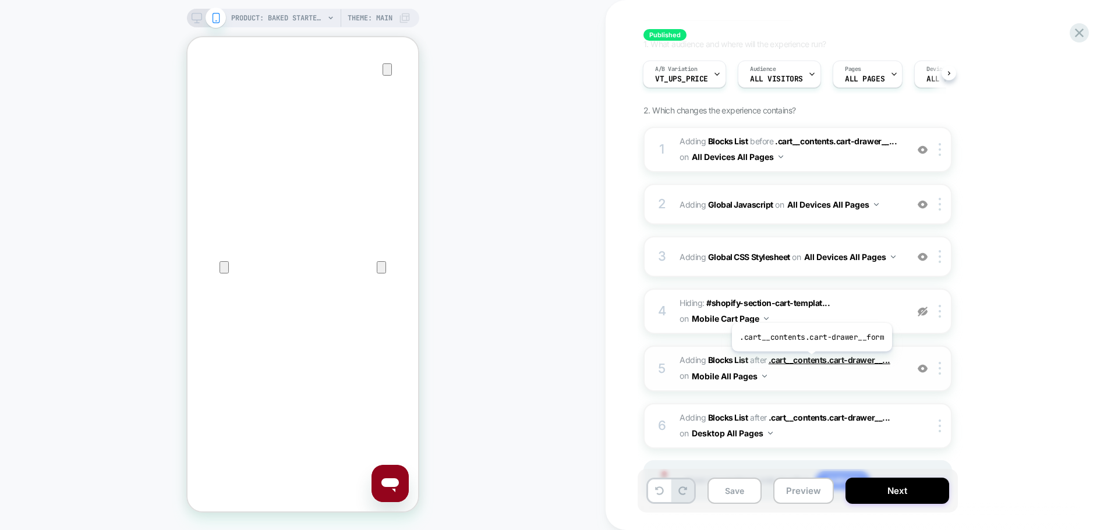
click at [810, 360] on span ".cart__contents.cart-drawer__..." at bounding box center [830, 360] width 122 height 10
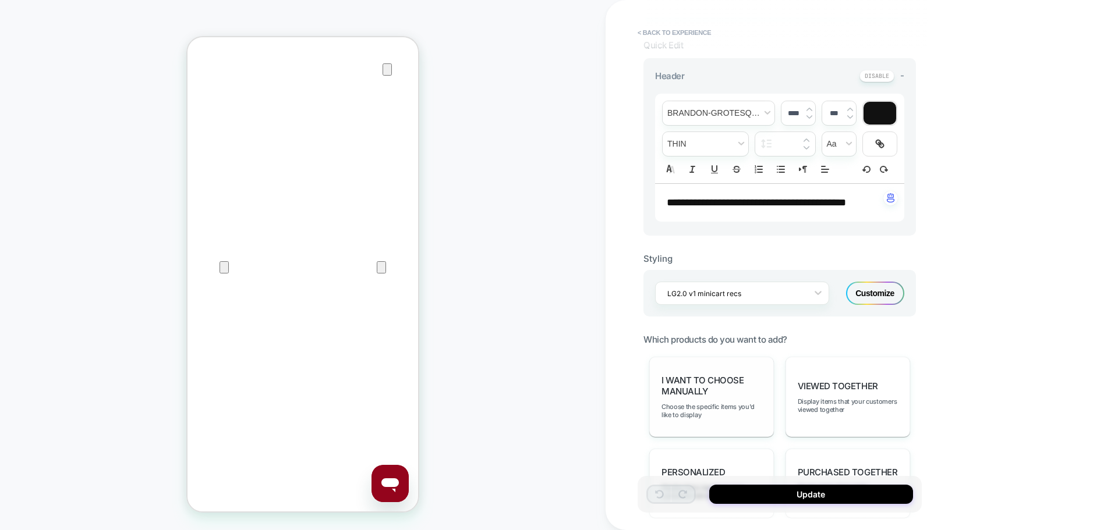
scroll to position [582, 0]
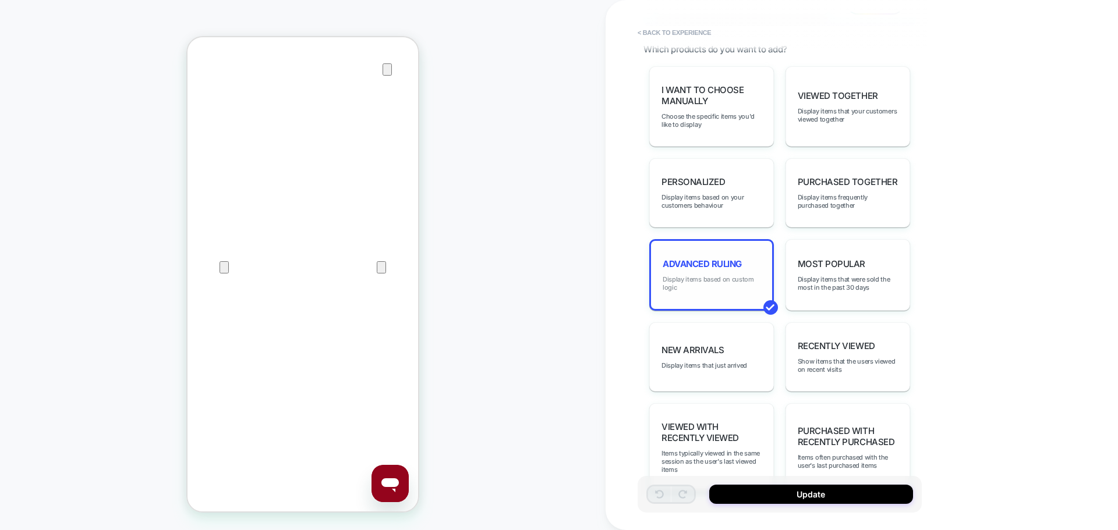
click at [743, 279] on span "Display items based on custom logic" at bounding box center [712, 283] width 98 height 16
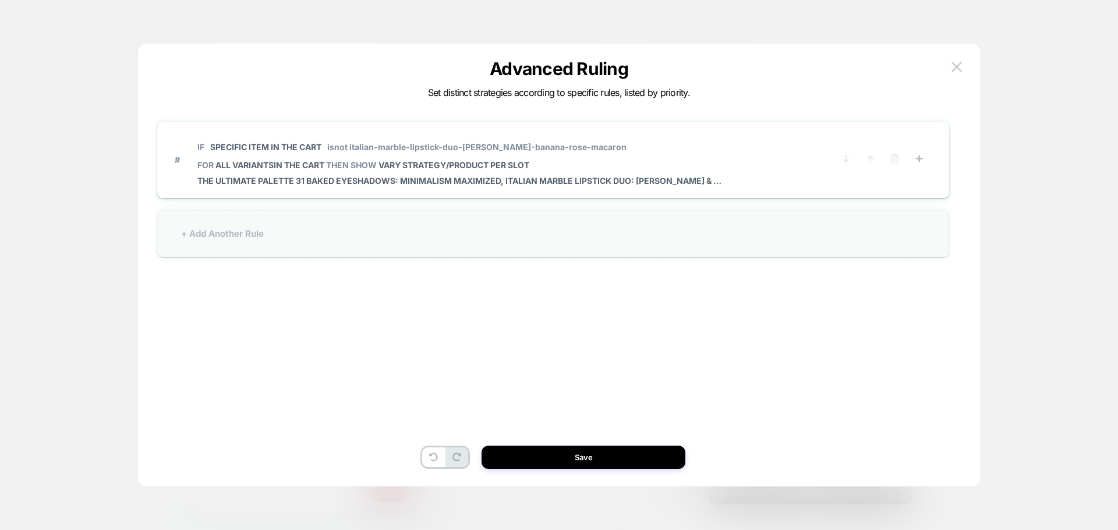
click at [319, 236] on div "+ Add Another Rule" at bounding box center [553, 233] width 792 height 47
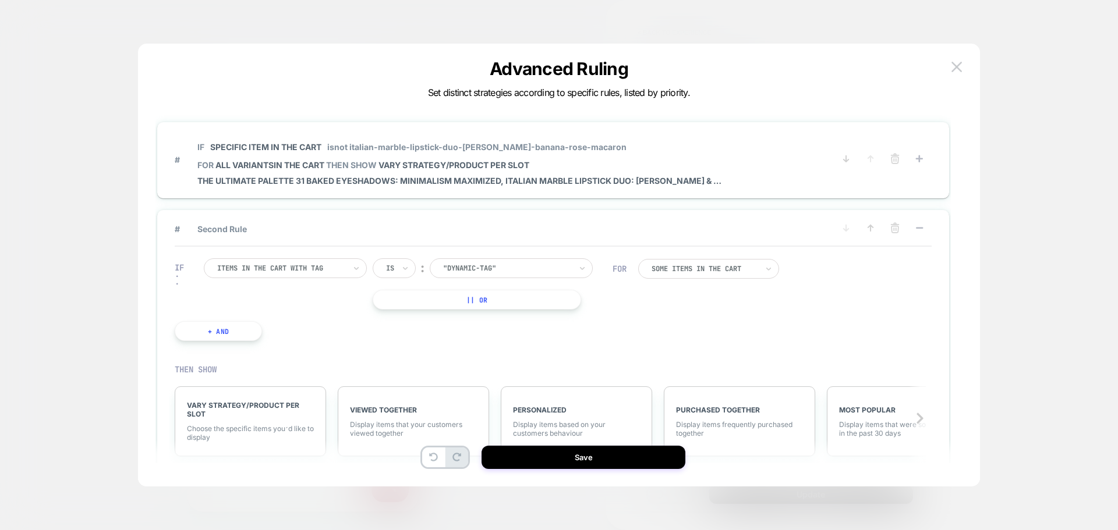
scroll to position [35, 0]
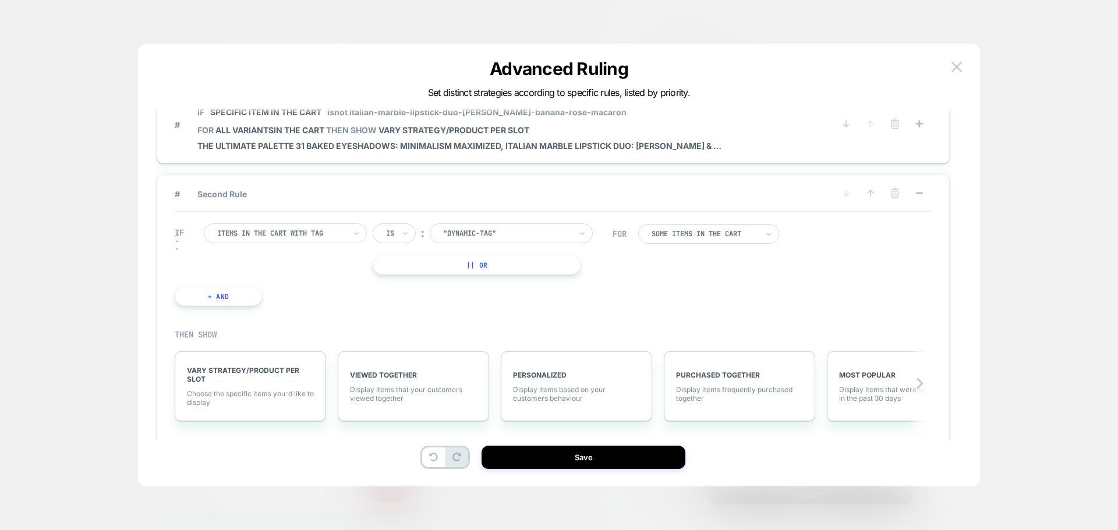
click at [325, 238] on div at bounding box center [281, 233] width 128 height 10
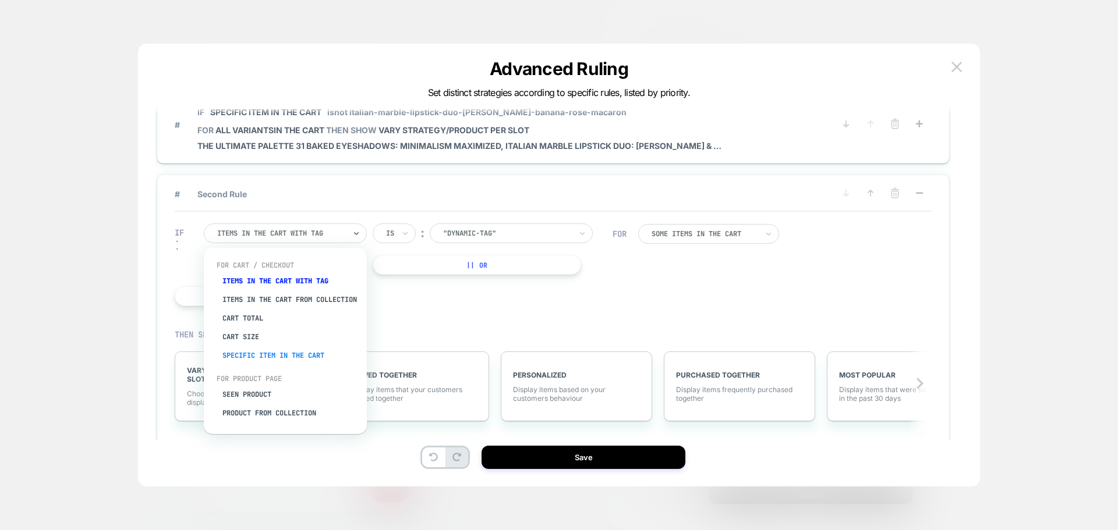
click at [293, 360] on div "Specific item in the cart" at bounding box center [290, 355] width 151 height 19
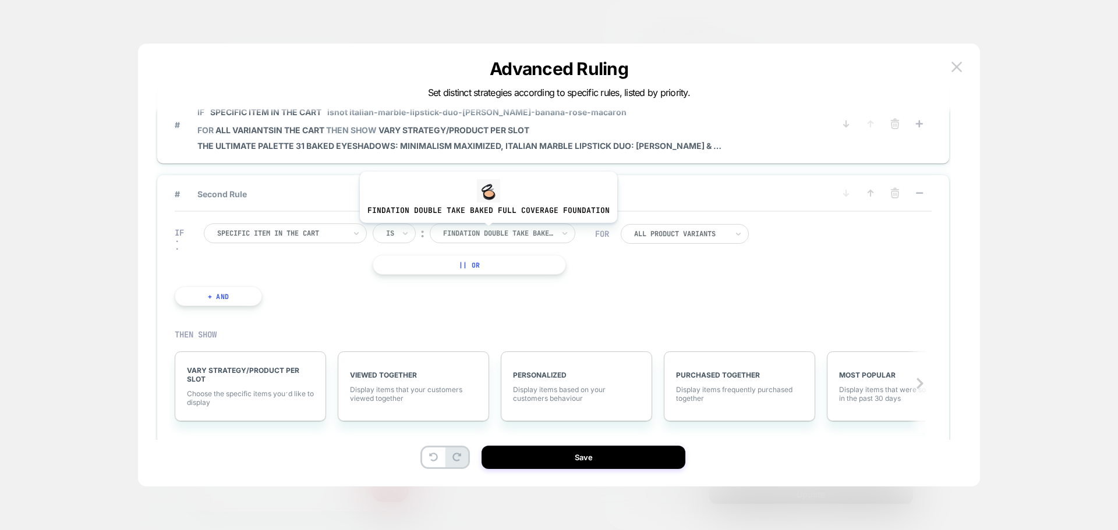
click at [486, 232] on div at bounding box center [498, 233] width 111 height 10
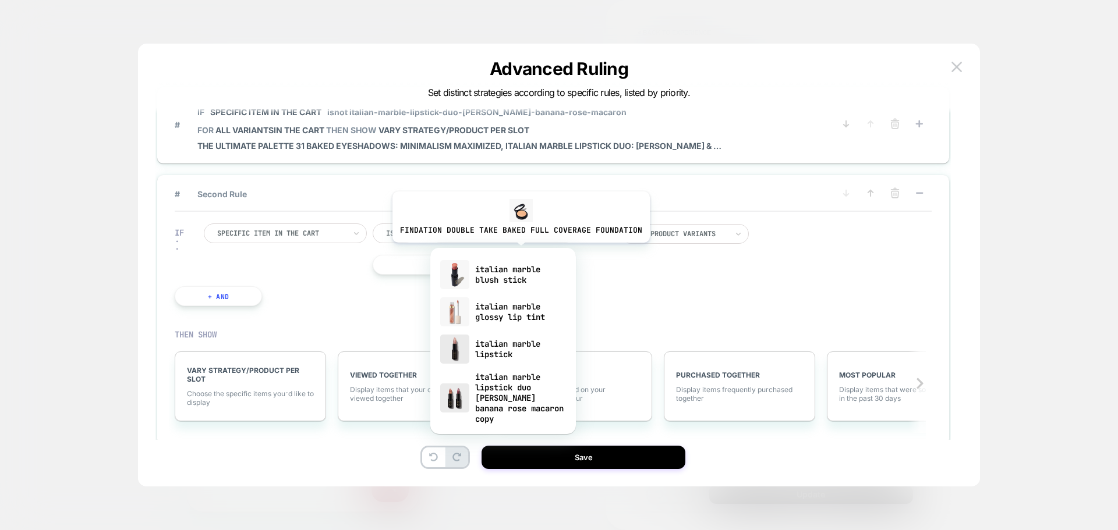
type input "**********"
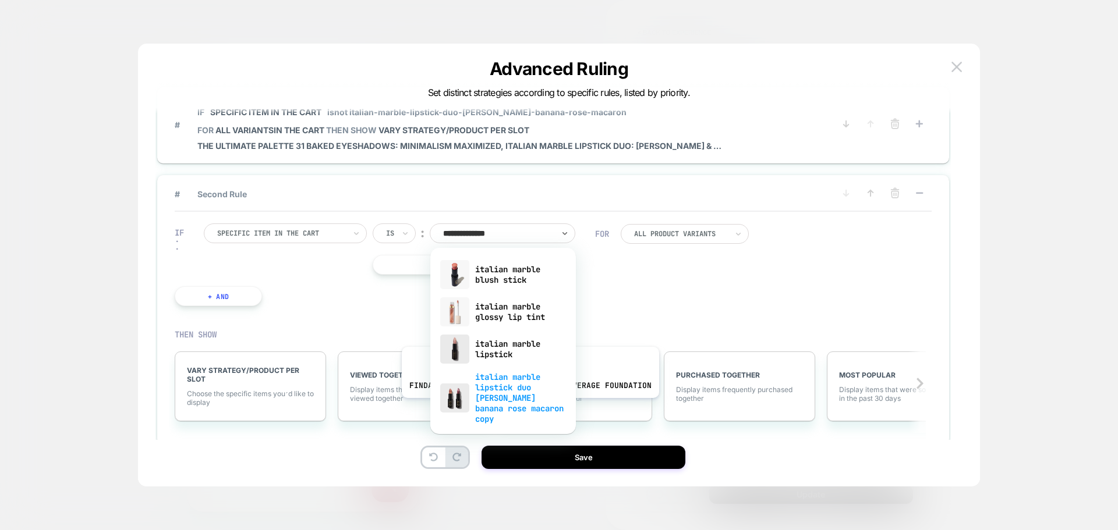
scroll to position [42, 0]
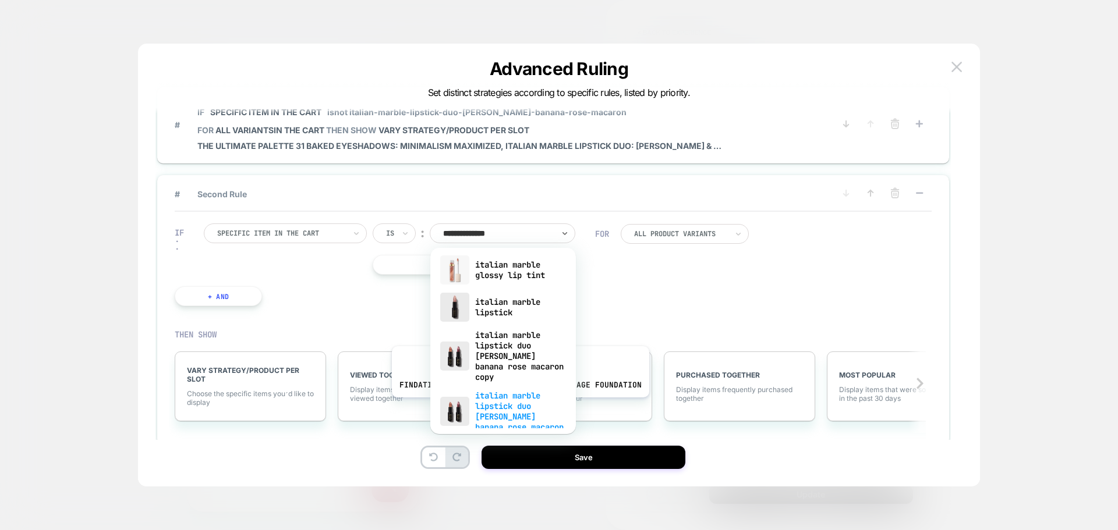
click at [518, 406] on div "italian marble lipstick duo [PERSON_NAME] banana rose macaron" at bounding box center [503, 412] width 134 height 50
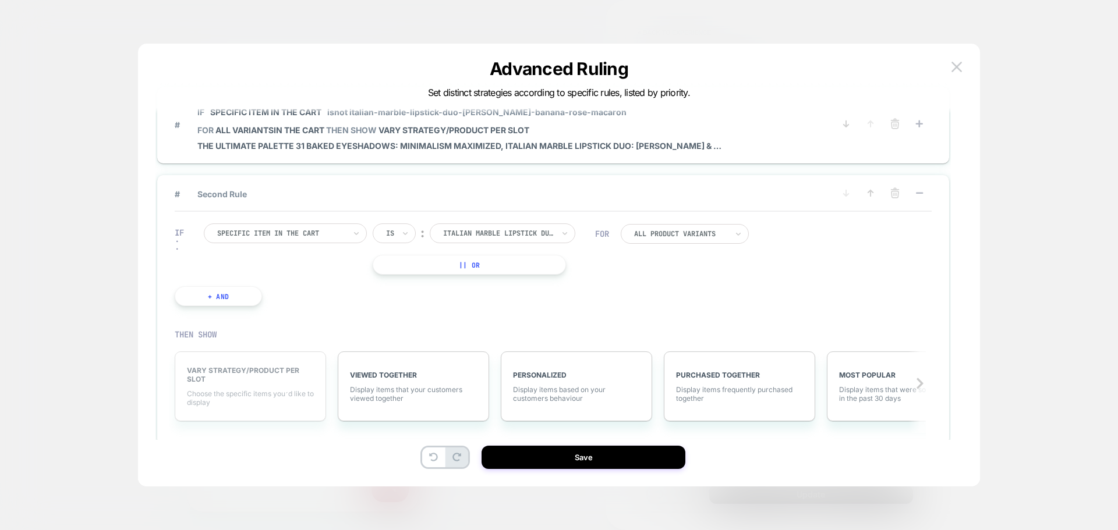
click at [252, 395] on span "Choose the specific items you׳d like to display" at bounding box center [250, 398] width 127 height 17
click at [239, 374] on span "VARY STRATEGY/PRODUCT PER SLOT" at bounding box center [250, 374] width 127 height 17
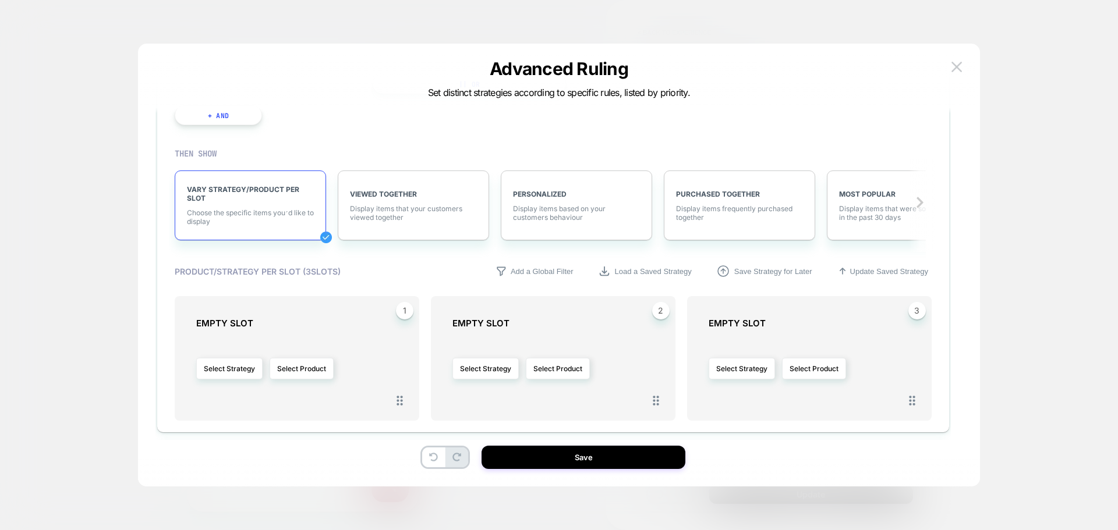
scroll to position [256, 0]
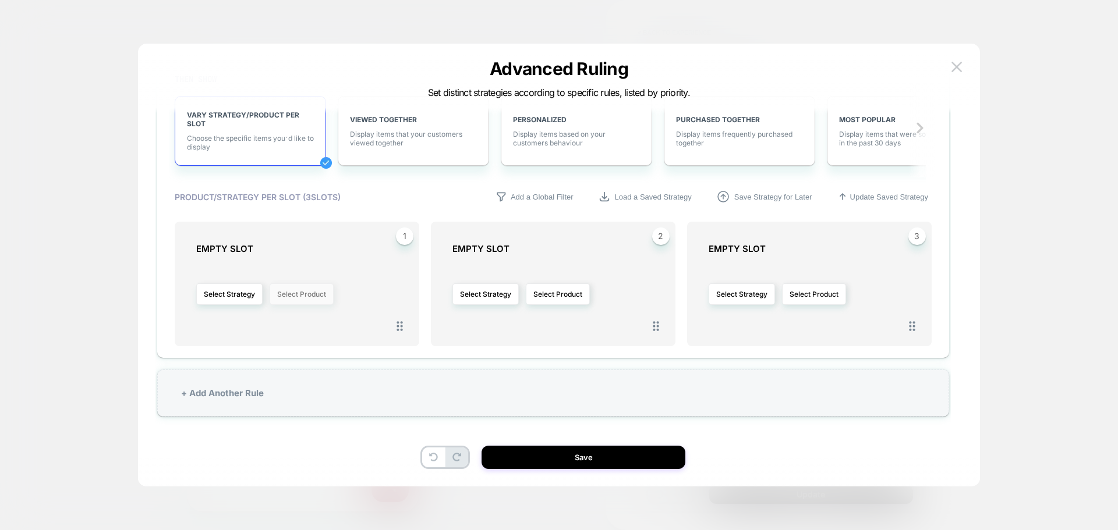
click at [284, 288] on button "Select Product" at bounding box center [302, 295] width 64 height 22
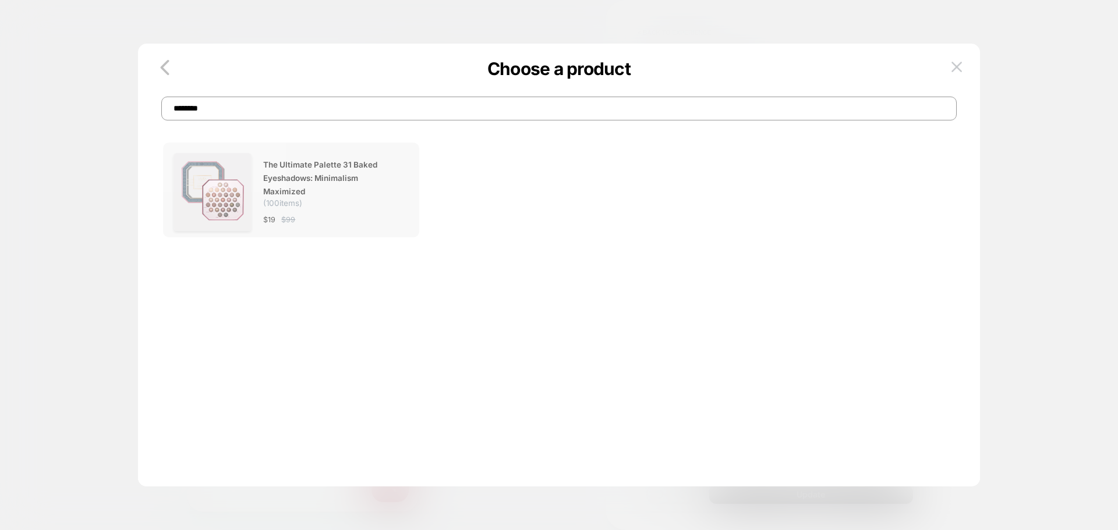
type input "********"
click at [352, 189] on span "The Ultimate Palette 31 Baked Eyeshadows: Minimalism Maximized" at bounding box center [330, 178] width 134 height 40
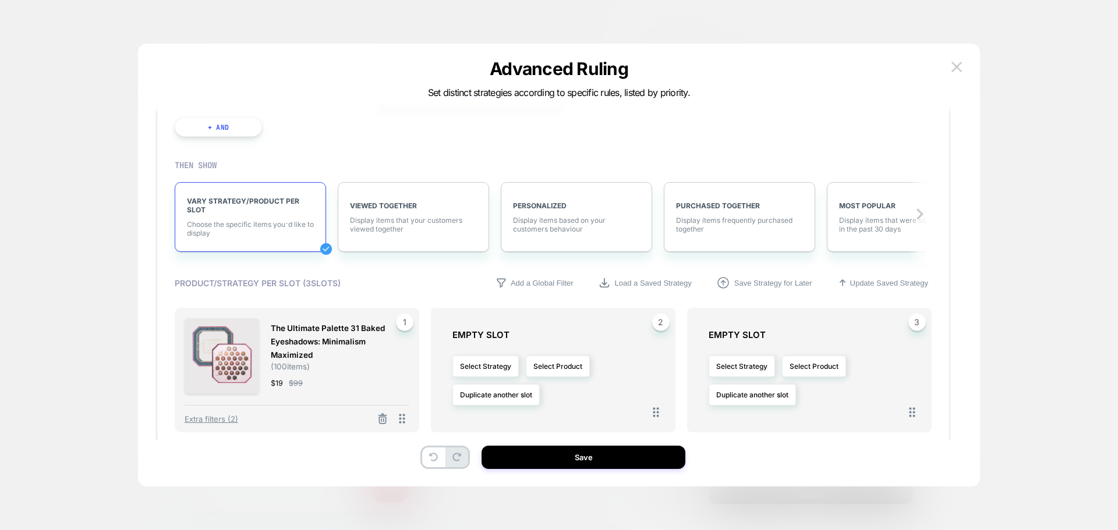
scroll to position [175, 0]
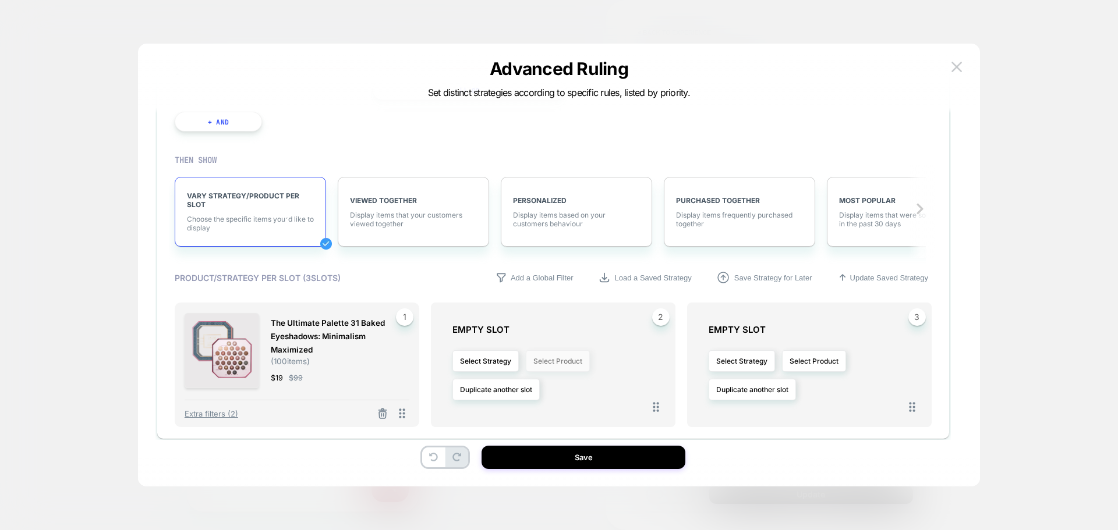
click at [559, 357] on button "Select Product" at bounding box center [558, 362] width 64 height 22
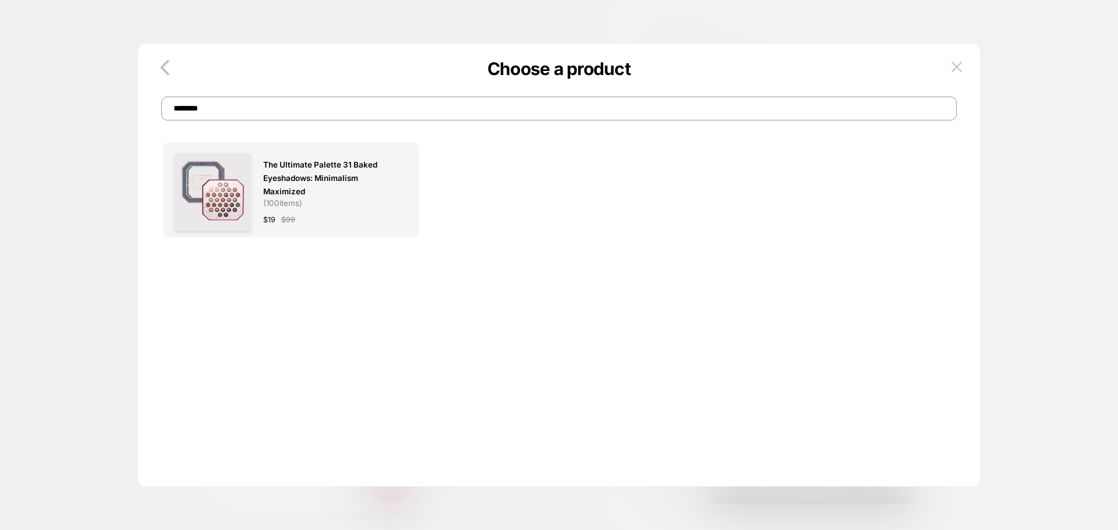
click at [134, 90] on div at bounding box center [559, 265] width 1118 height 530
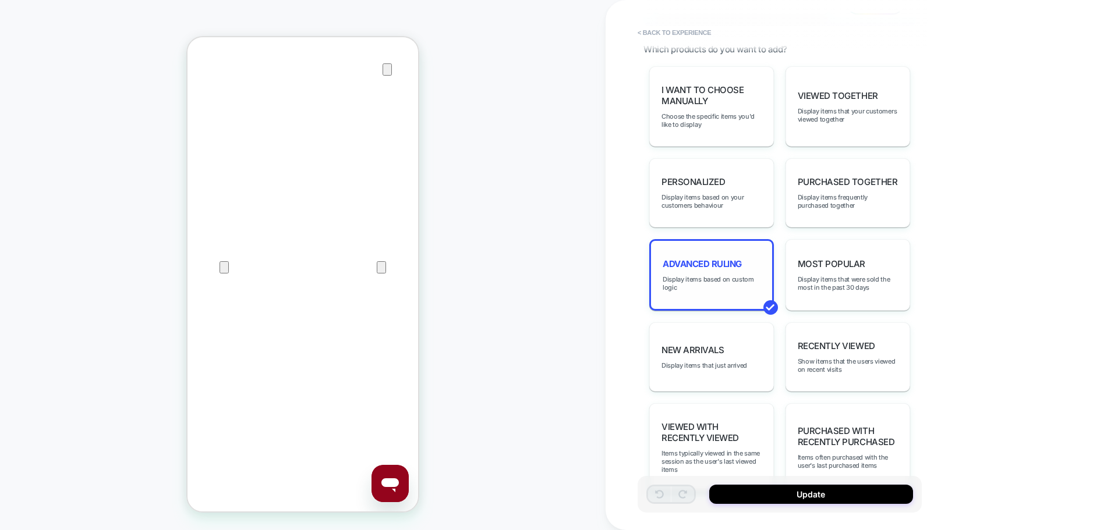
click at [720, 294] on div "Advanced Ruling Display items based on custom logic" at bounding box center [711, 275] width 125 height 72
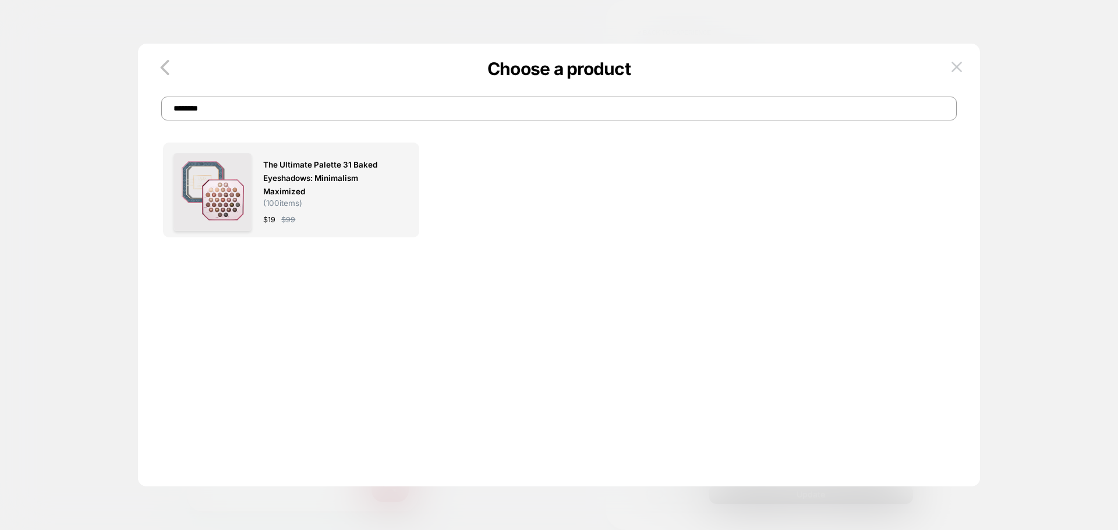
drag, startPoint x: 238, startPoint y: 108, endPoint x: 160, endPoint y: 123, distance: 80.2
click at [160, 123] on div "Choose a product ******** The Ultimate Palette 31 Baked Eyeshadows: Minimalism …" at bounding box center [559, 270] width 842 height 431
click at [165, 67] on icon "button" at bounding box center [164, 67] width 23 height 23
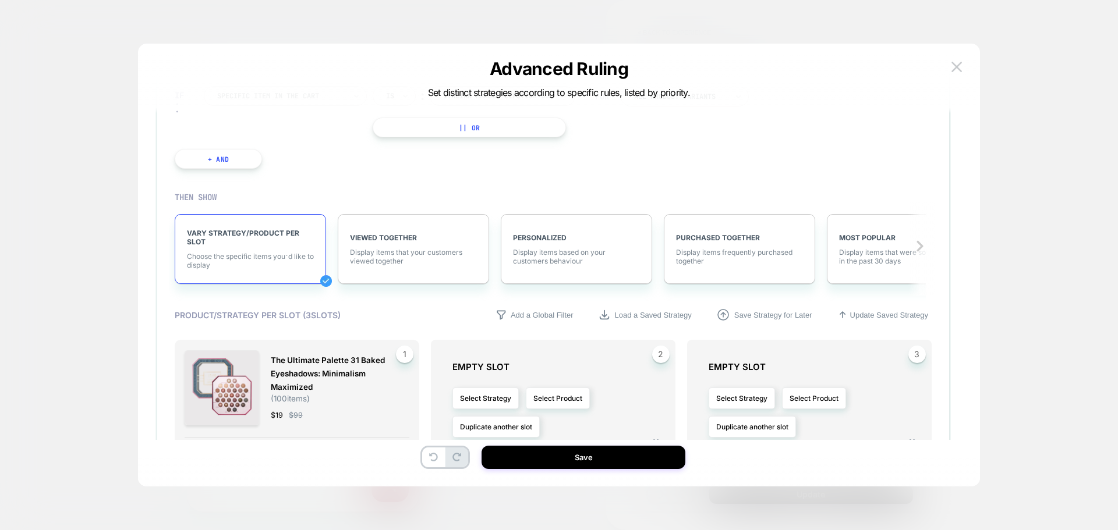
scroll to position [256, 0]
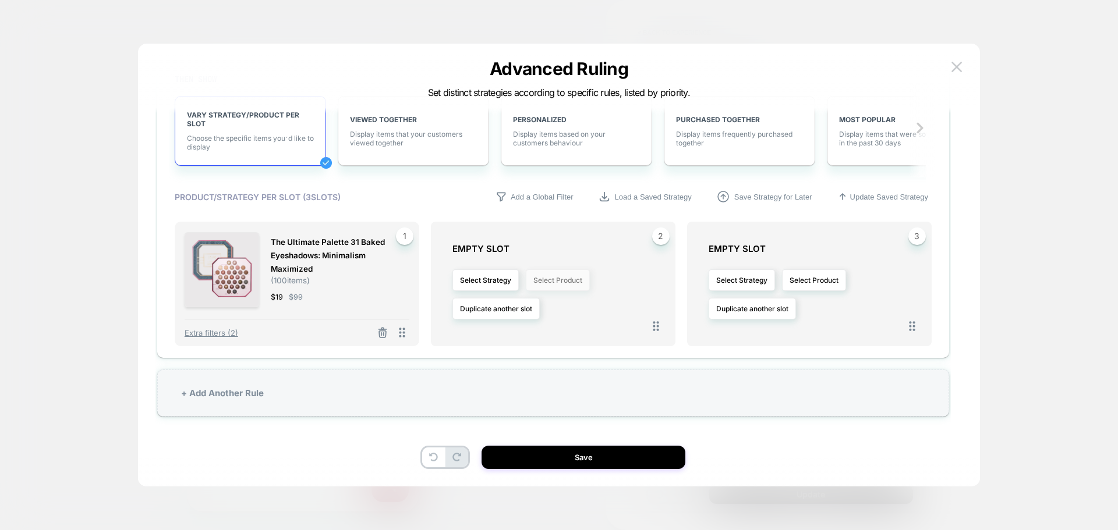
click at [555, 279] on button "Select Product" at bounding box center [558, 281] width 64 height 22
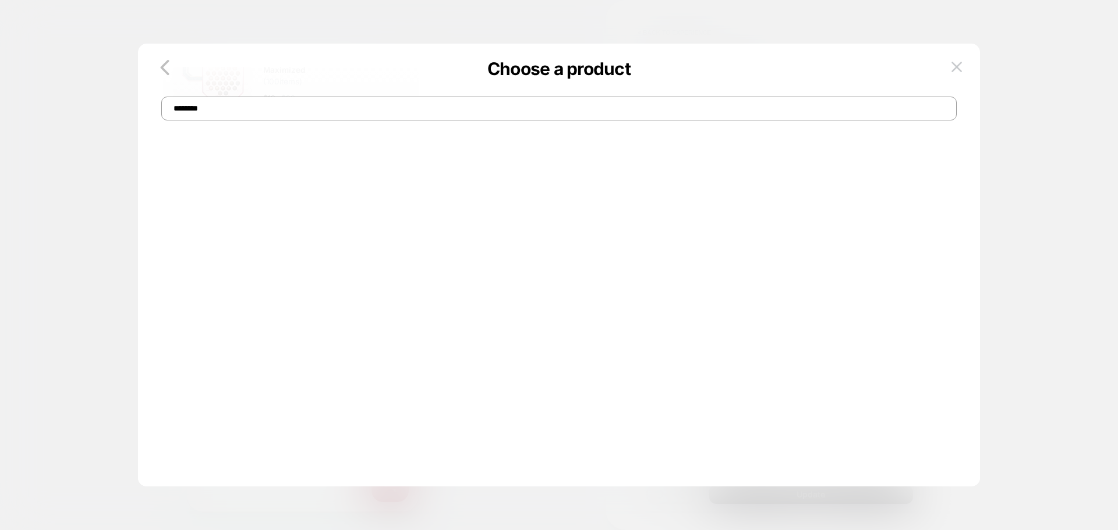
scroll to position [0, 0]
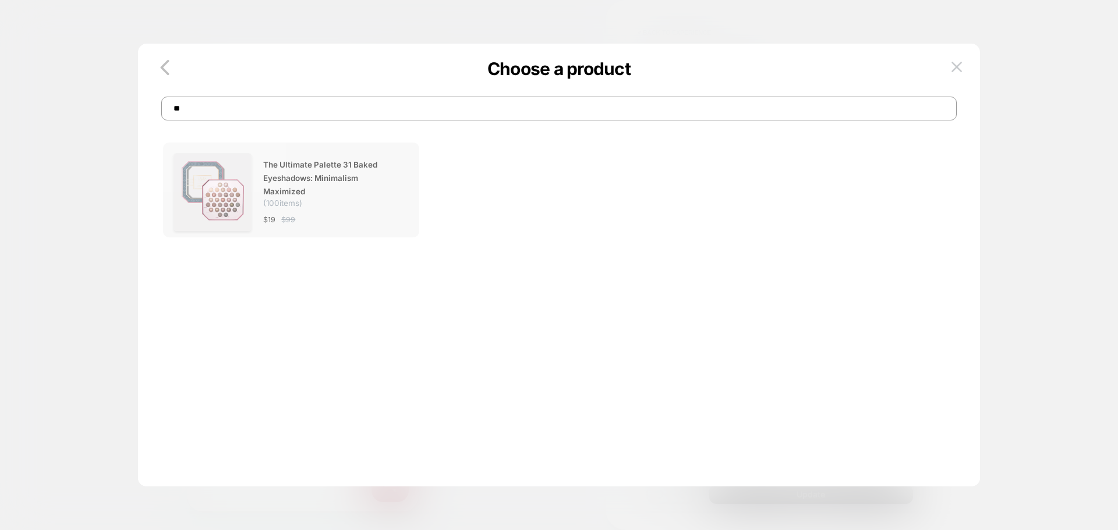
type input "*"
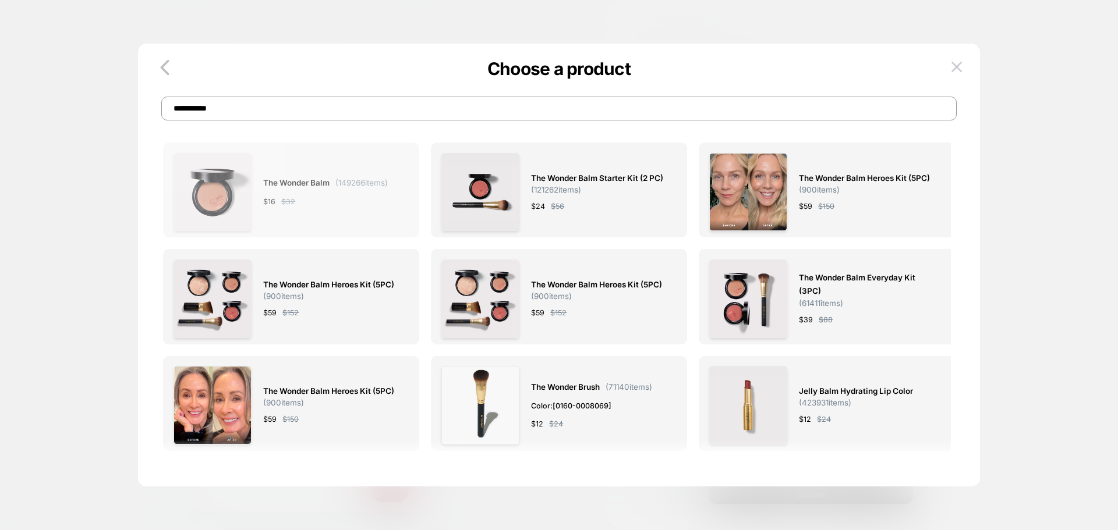
type input "**********"
click at [332, 184] on span "The Wonder Balm ( 149266 items)" at bounding box center [325, 182] width 125 height 13
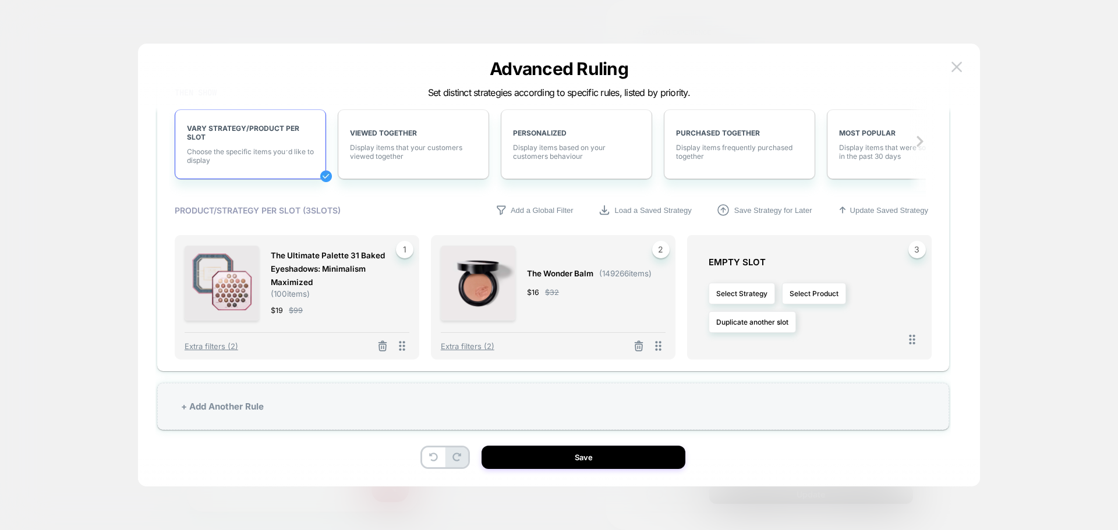
scroll to position [256, 0]
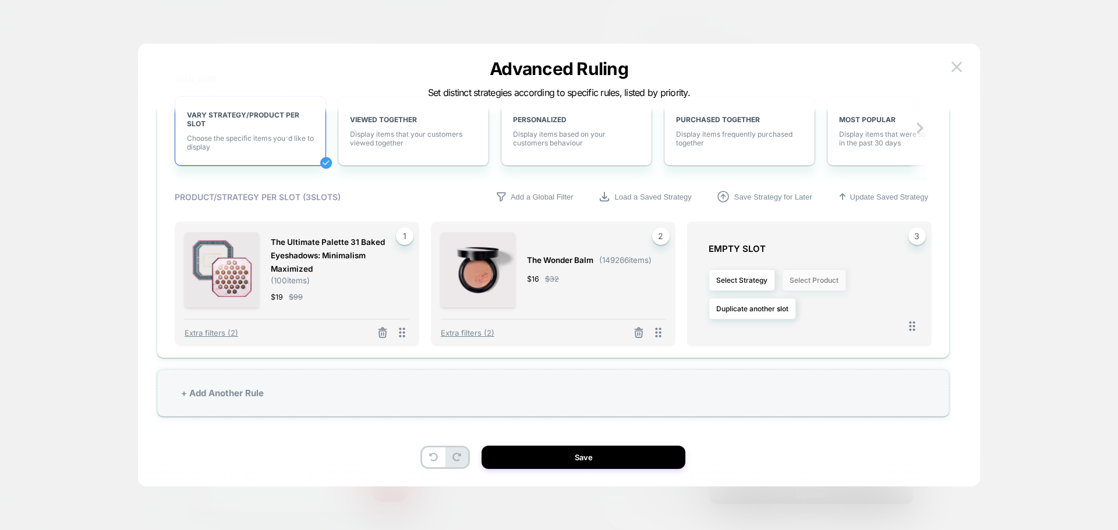
click at [810, 285] on button "Select Product" at bounding box center [814, 281] width 64 height 22
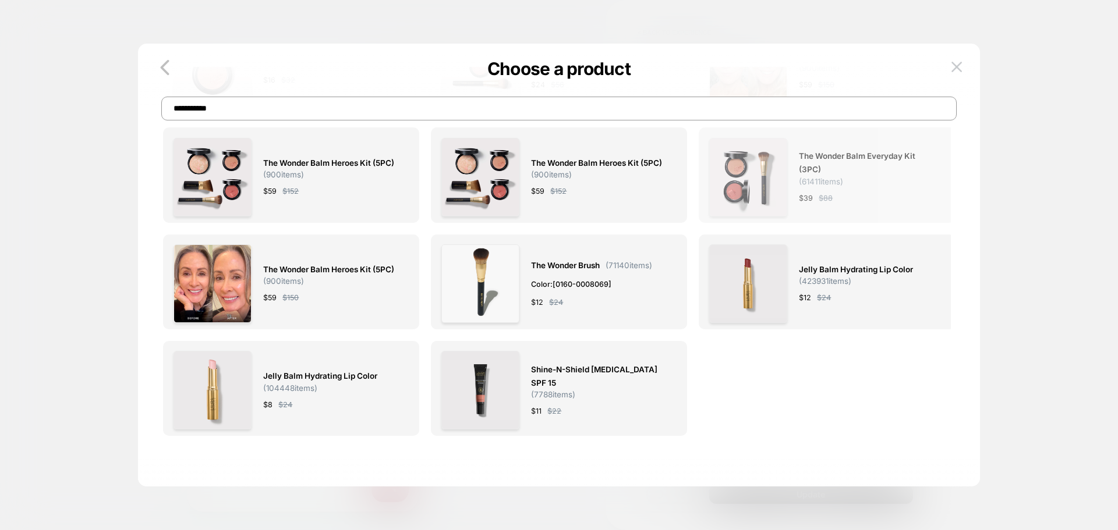
scroll to position [0, 0]
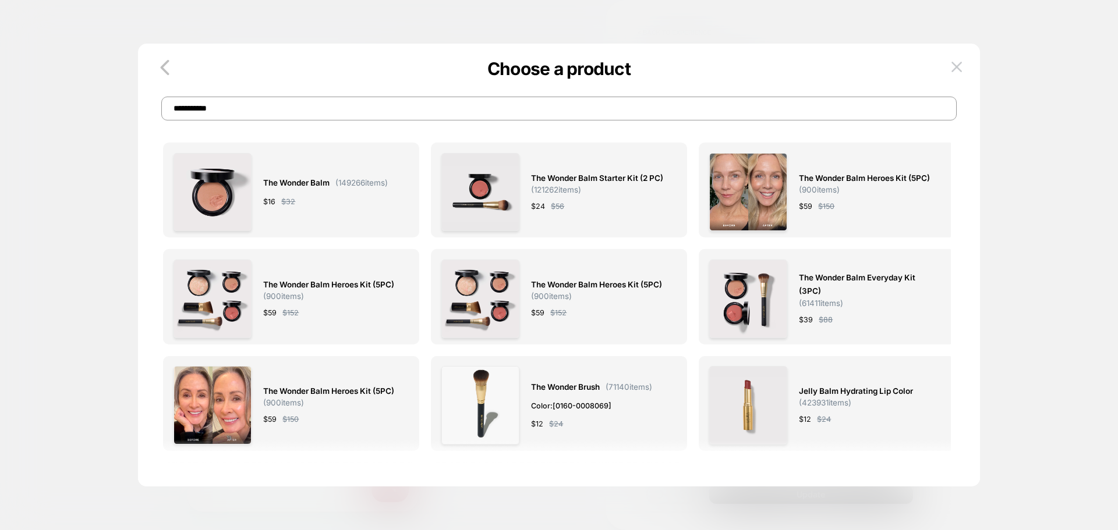
drag, startPoint x: 232, startPoint y: 107, endPoint x: 169, endPoint y: 114, distance: 62.7
click at [169, 114] on input "**********" at bounding box center [558, 109] width 795 height 24
click at [167, 71] on icon "button" at bounding box center [164, 67] width 23 height 23
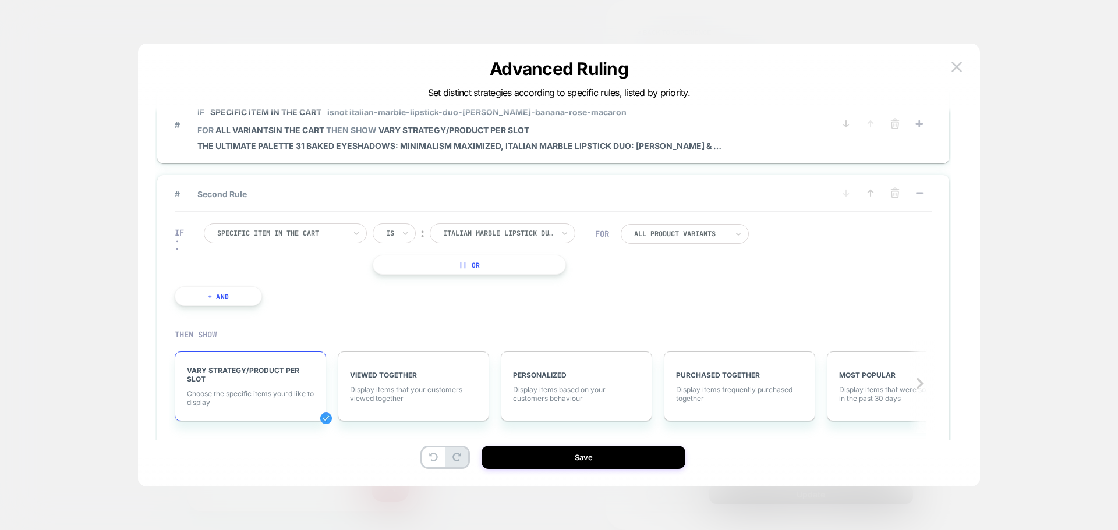
scroll to position [256, 0]
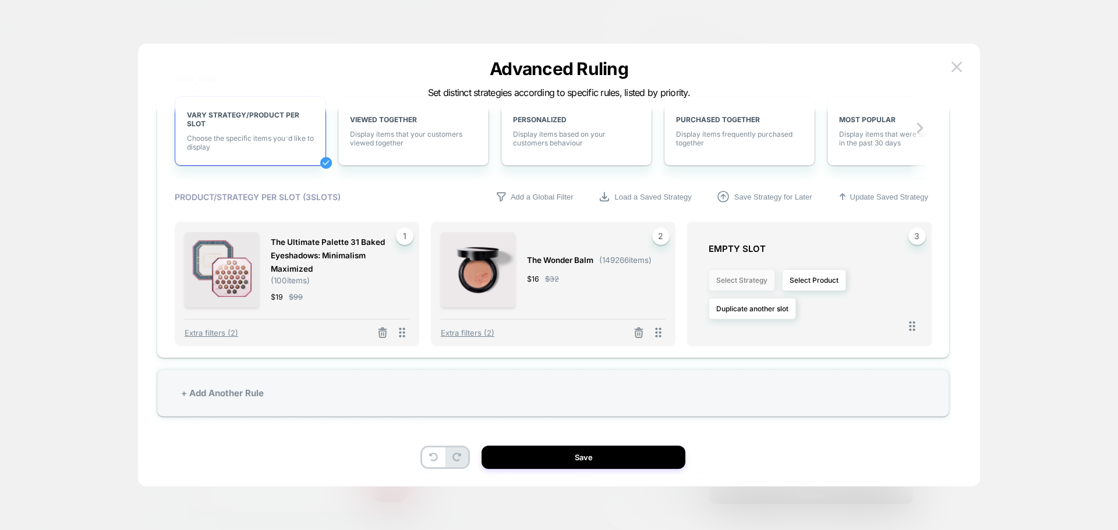
click at [753, 281] on button "Select Strategy" at bounding box center [742, 281] width 66 height 22
click at [701, 346] on span "Purchased Together" at bounding box center [714, 348] width 67 height 9
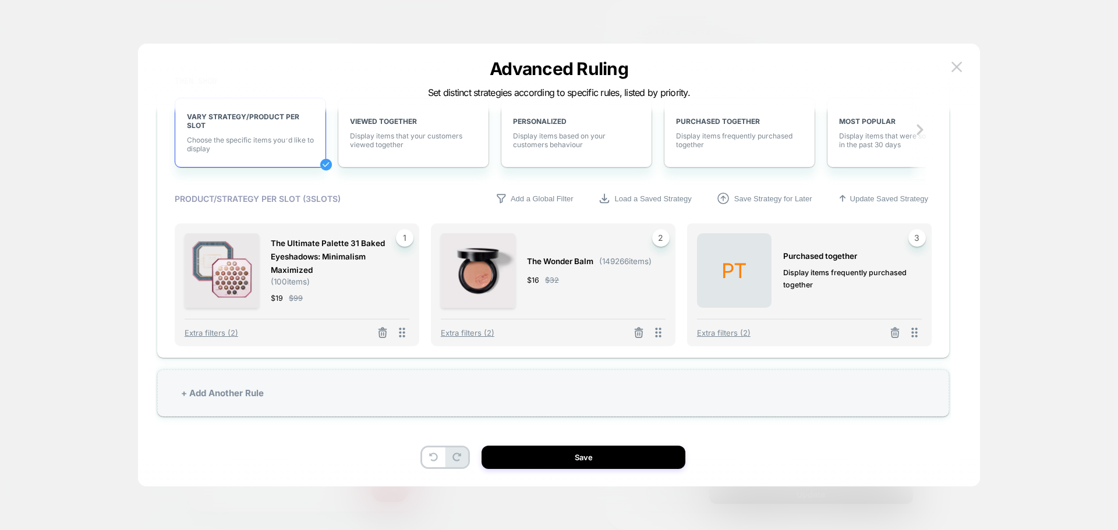
scroll to position [254, 0]
click at [718, 330] on span "Extra filters (2)" at bounding box center [724, 332] width 54 height 9
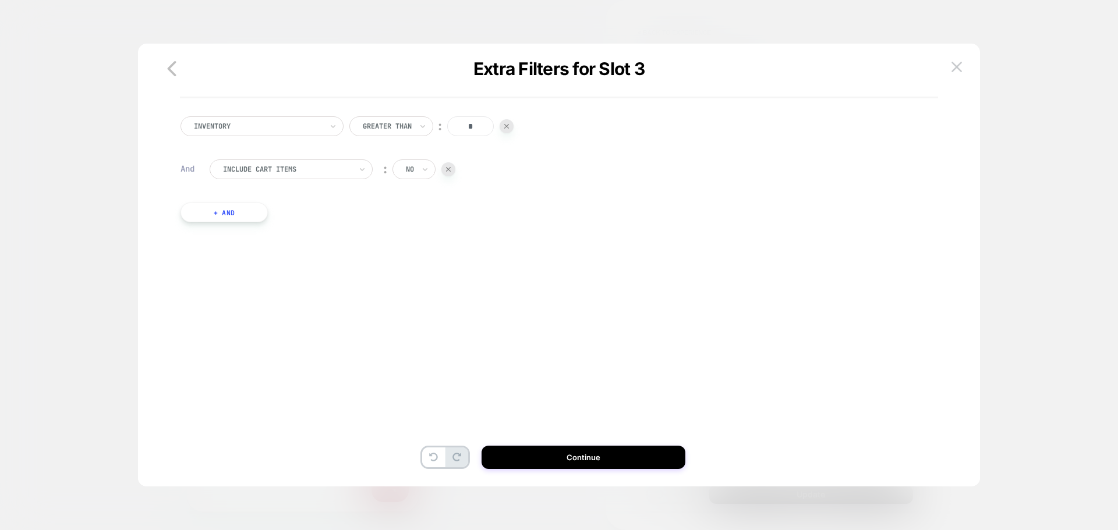
scroll to position [0, 0]
click at [191, 214] on button "+ And" at bounding box center [223, 213] width 87 height 20
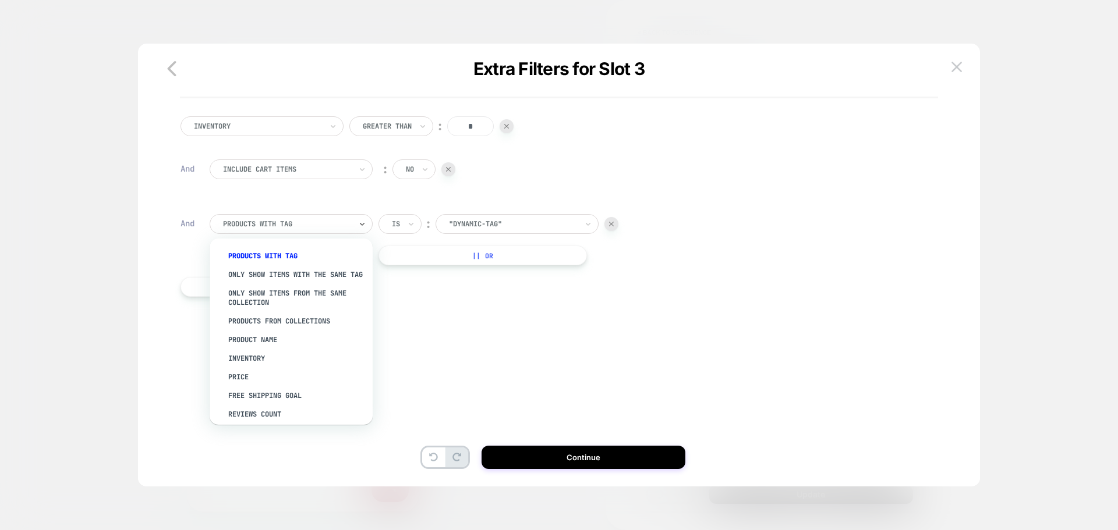
click at [234, 222] on div at bounding box center [287, 224] width 128 height 10
click at [254, 380] on div "Price" at bounding box center [296, 377] width 151 height 19
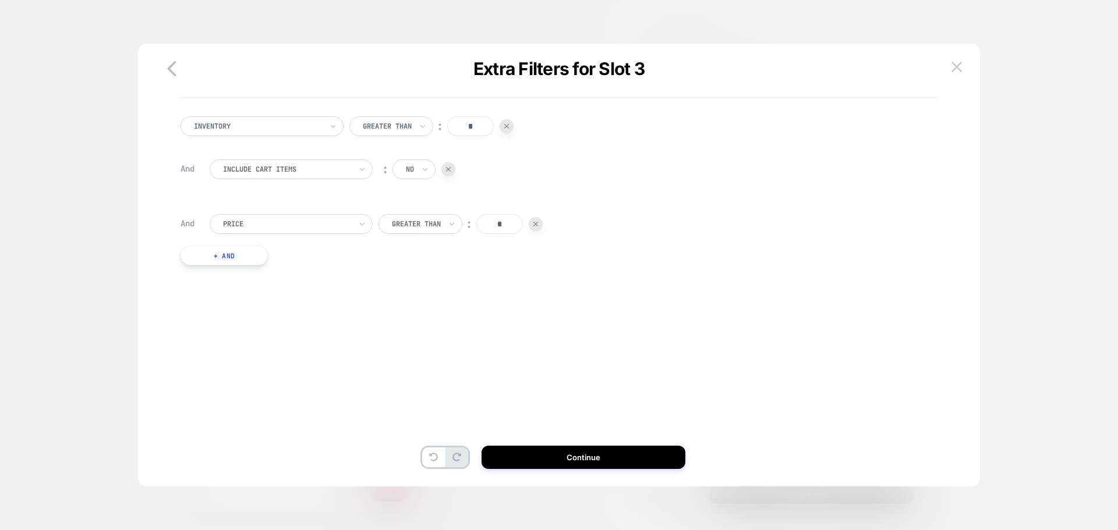
drag, startPoint x: 507, startPoint y: 215, endPoint x: 493, endPoint y: 224, distance: 16.7
click at [493, 224] on input "*" at bounding box center [499, 224] width 47 height 20
type input "*"
click at [546, 454] on button "Continue" at bounding box center [584, 457] width 204 height 23
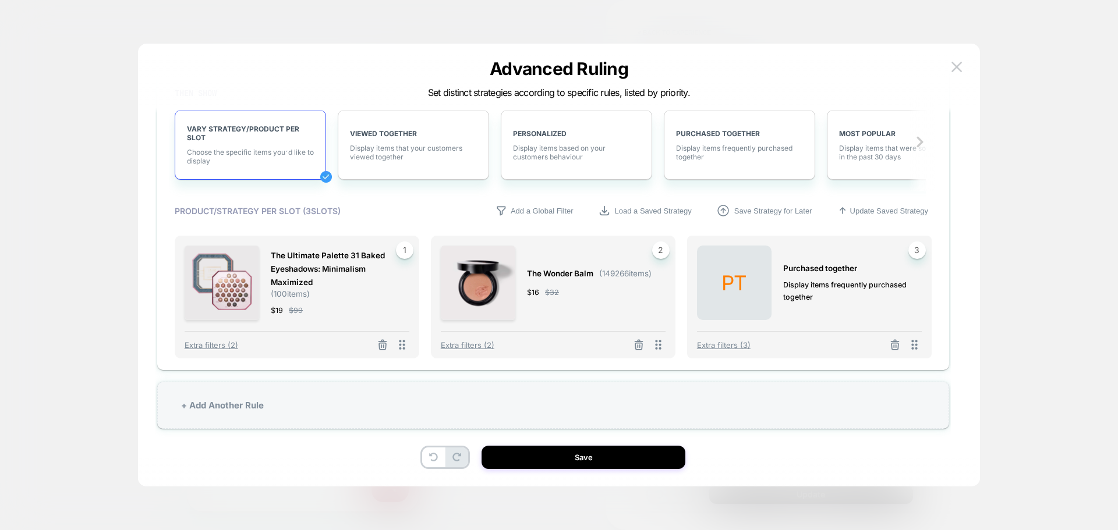
scroll to position [254, 0]
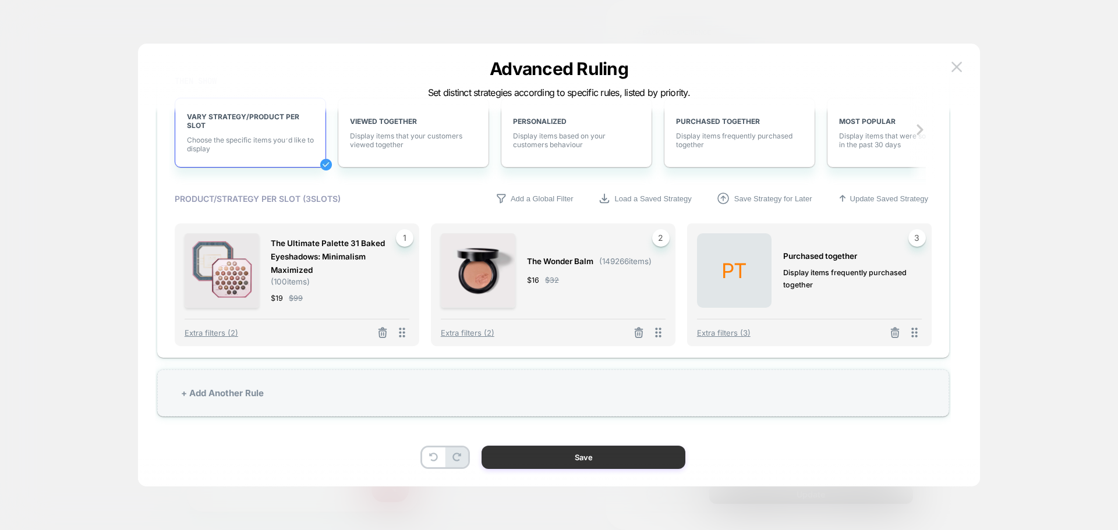
click at [589, 458] on button "Save" at bounding box center [584, 457] width 204 height 23
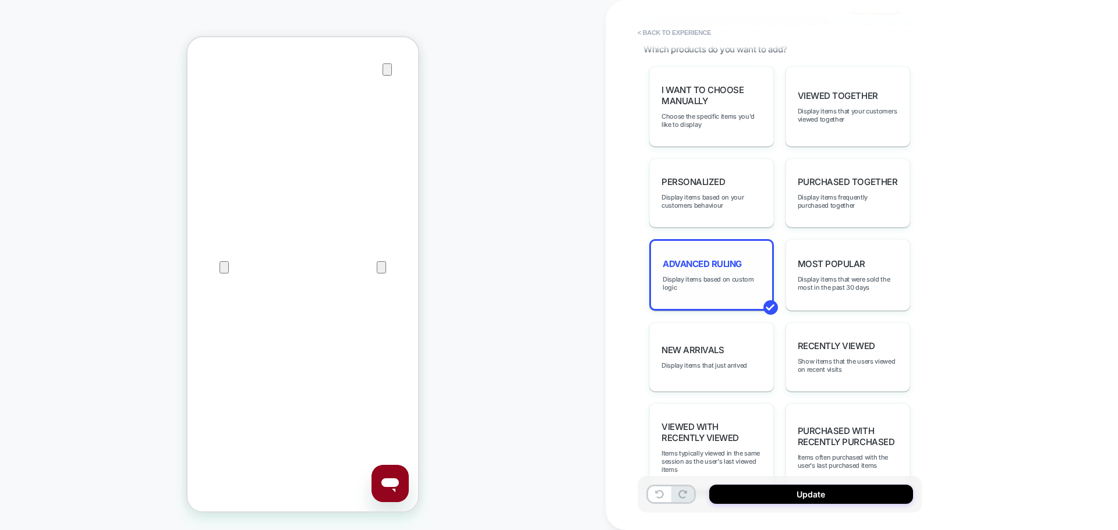
click at [718, 271] on div "Advanced Ruling Display items based on custom logic" at bounding box center [711, 275] width 125 height 72
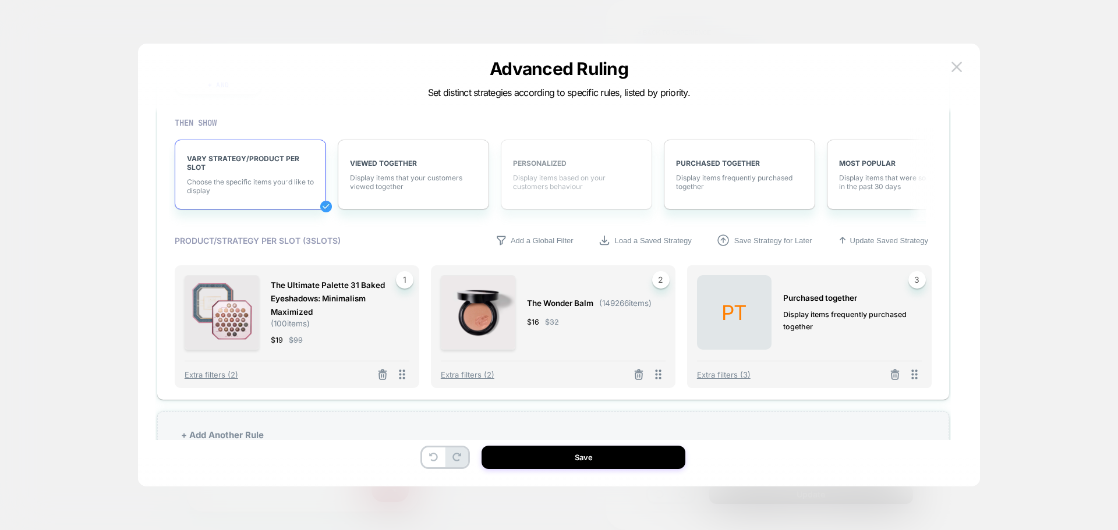
scroll to position [196, 0]
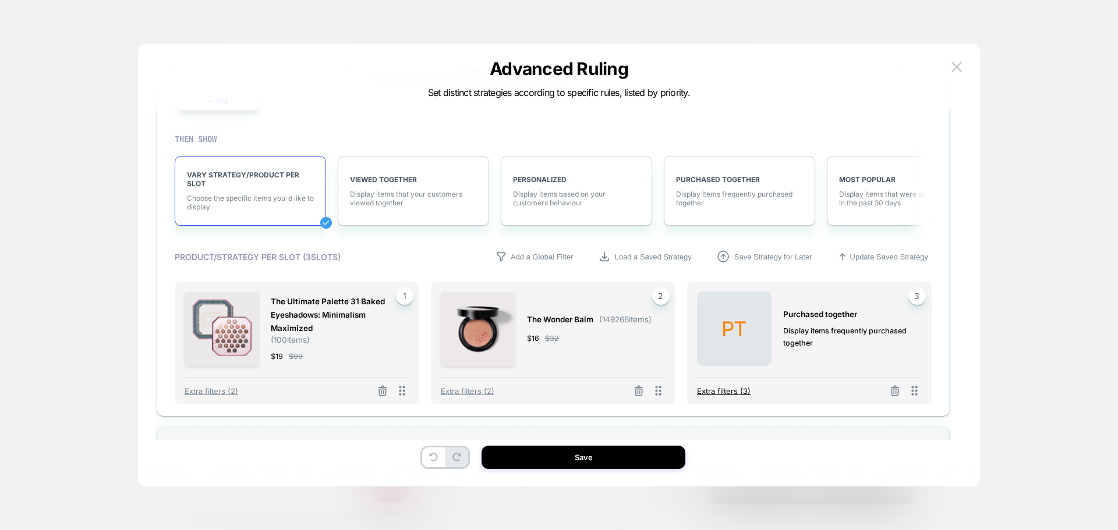
click at [731, 391] on span "Extra filters (3)" at bounding box center [724, 391] width 54 height 9
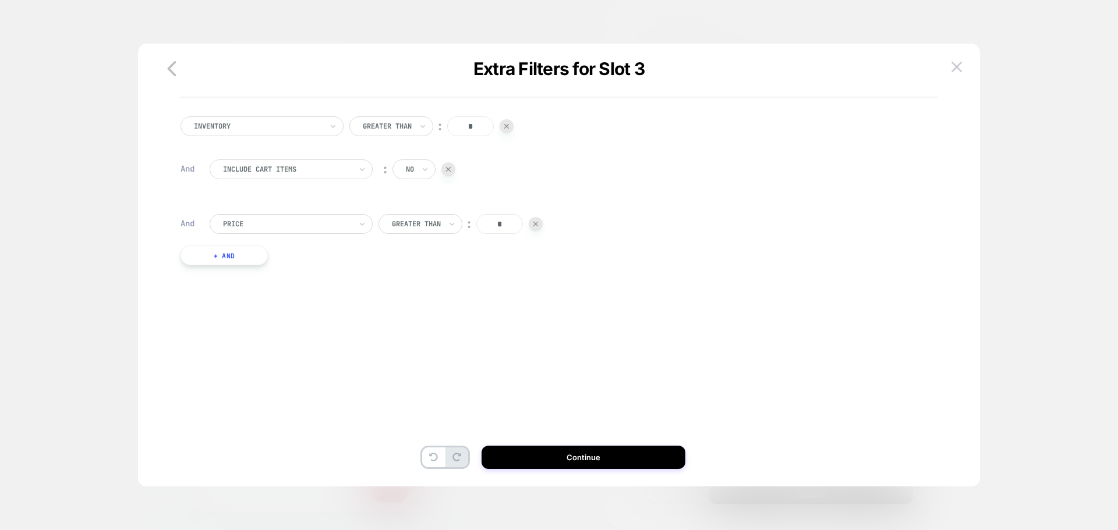
scroll to position [0, 0]
click at [248, 259] on button "+ And" at bounding box center [223, 256] width 87 height 20
click at [292, 267] on div at bounding box center [287, 267] width 128 height 10
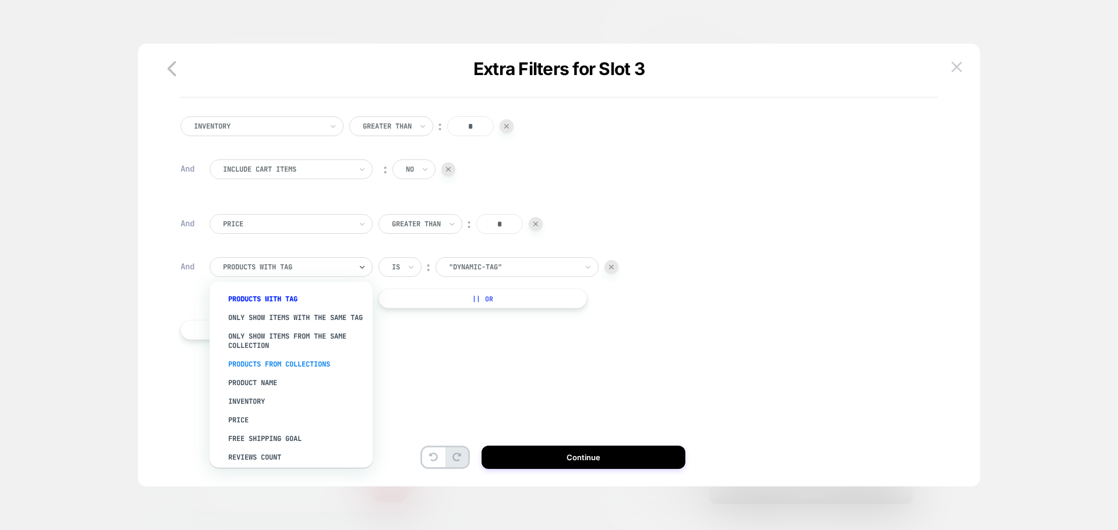
click at [256, 374] on div "PRODUCTS FROM COLLECTIONS" at bounding box center [296, 364] width 151 height 19
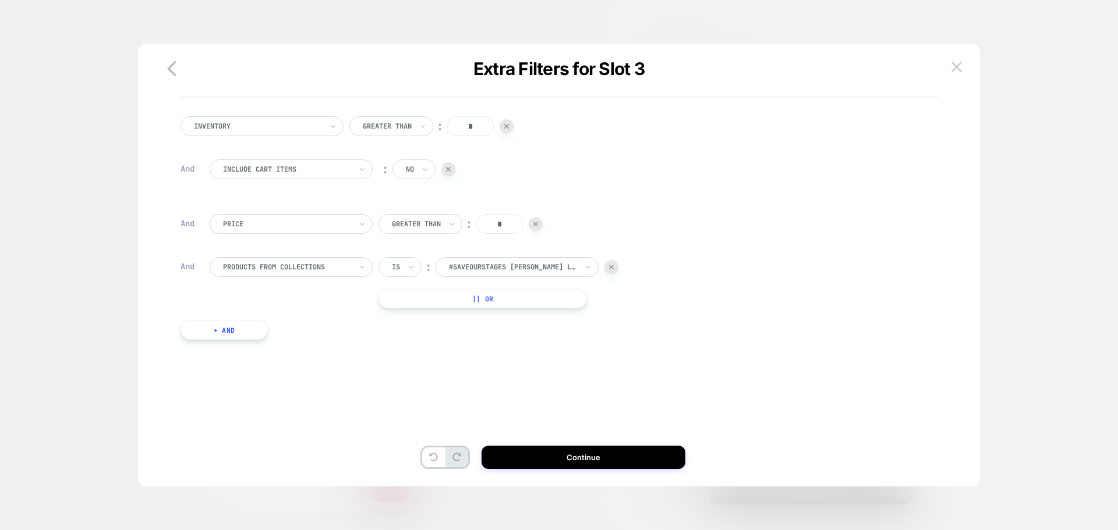
click at [394, 263] on input "text" at bounding box center [394, 267] width 5 height 10
click at [398, 312] on div "Is not" at bounding box center [428, 318] width 76 height 19
click at [511, 263] on div at bounding box center [529, 267] width 128 height 10
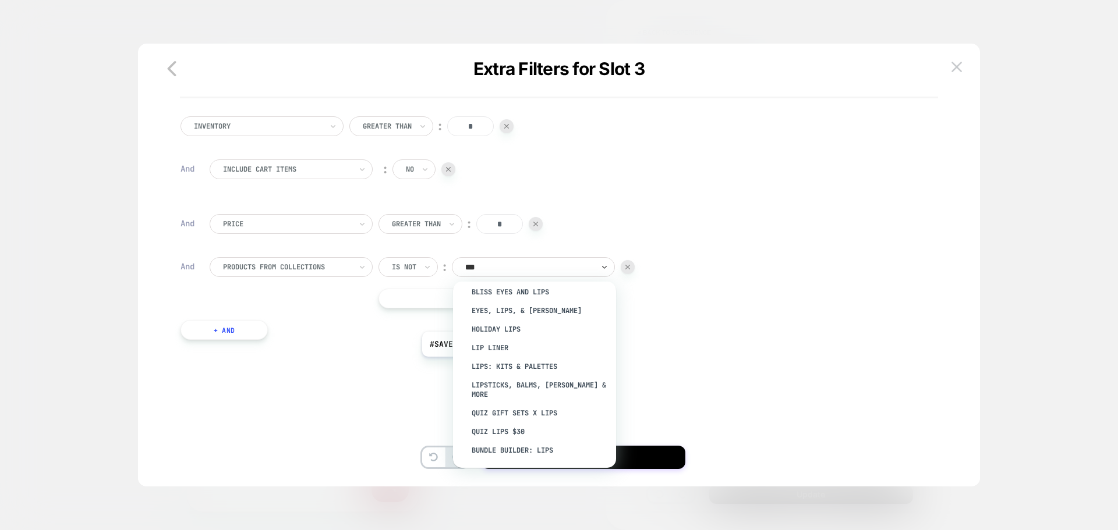
scroll to position [44, 0]
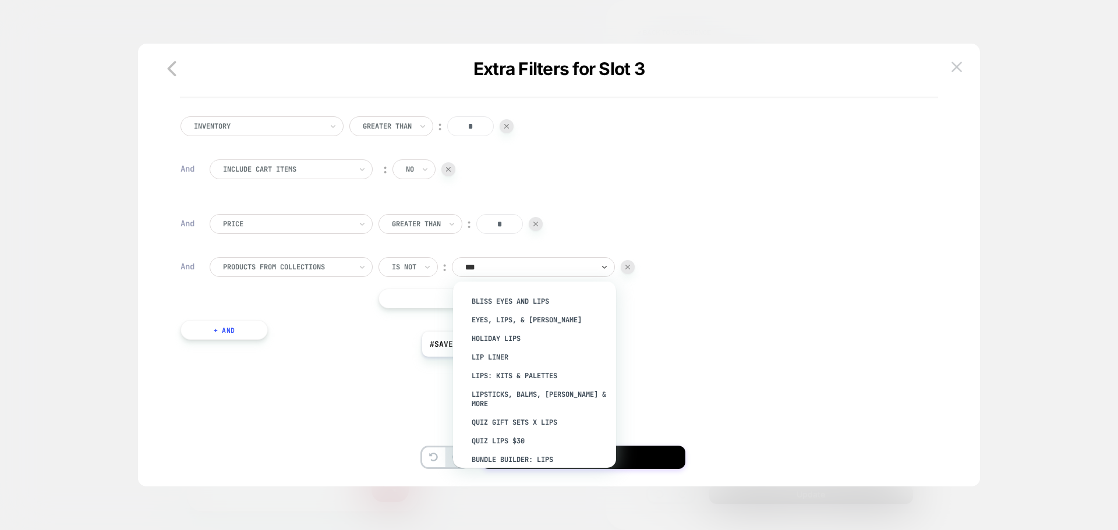
type input "****"
click at [493, 392] on div "Lipsticks, Balms, Glosses & More" at bounding box center [540, 397] width 151 height 28
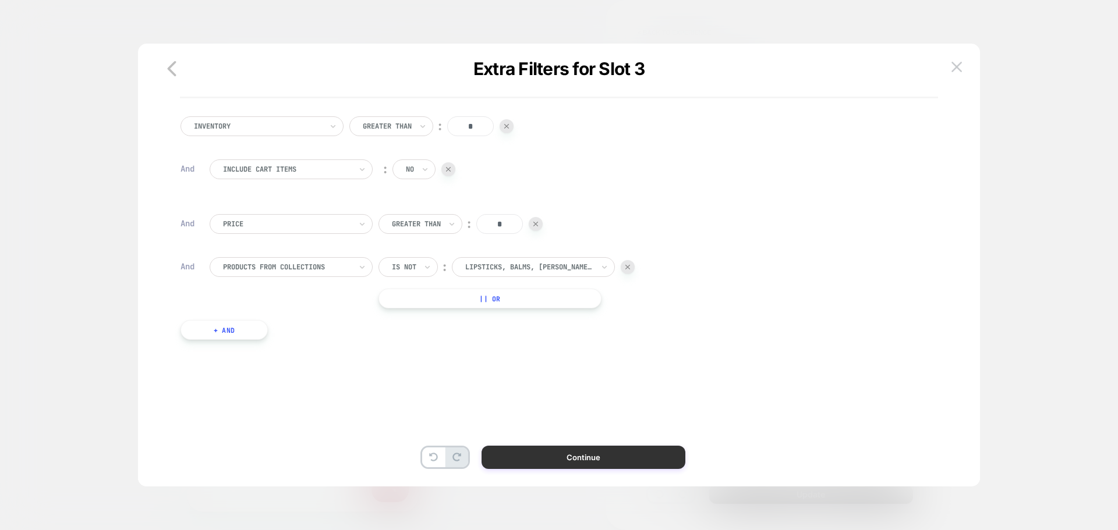
click at [560, 455] on button "Continue" at bounding box center [584, 457] width 204 height 23
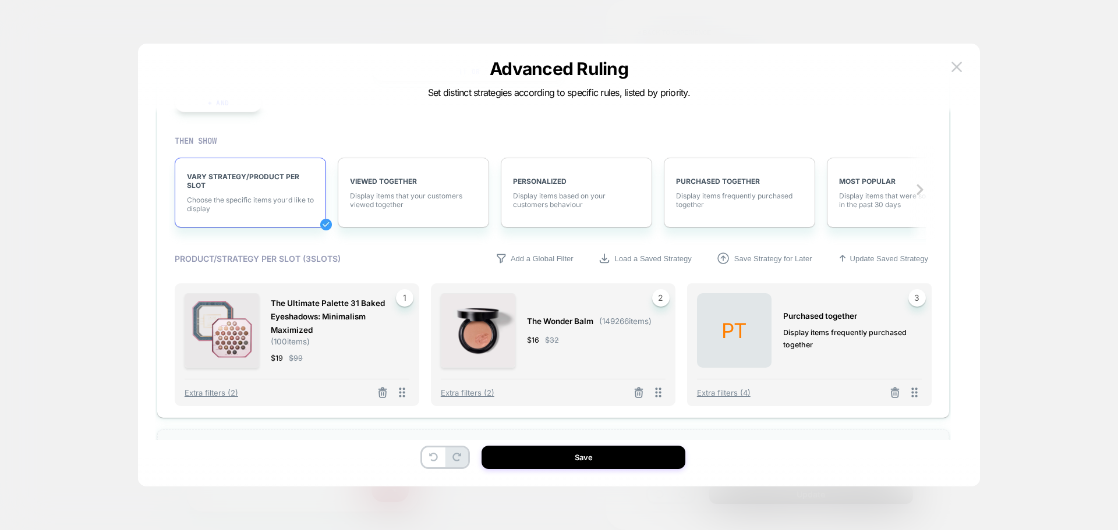
scroll to position [254, 0]
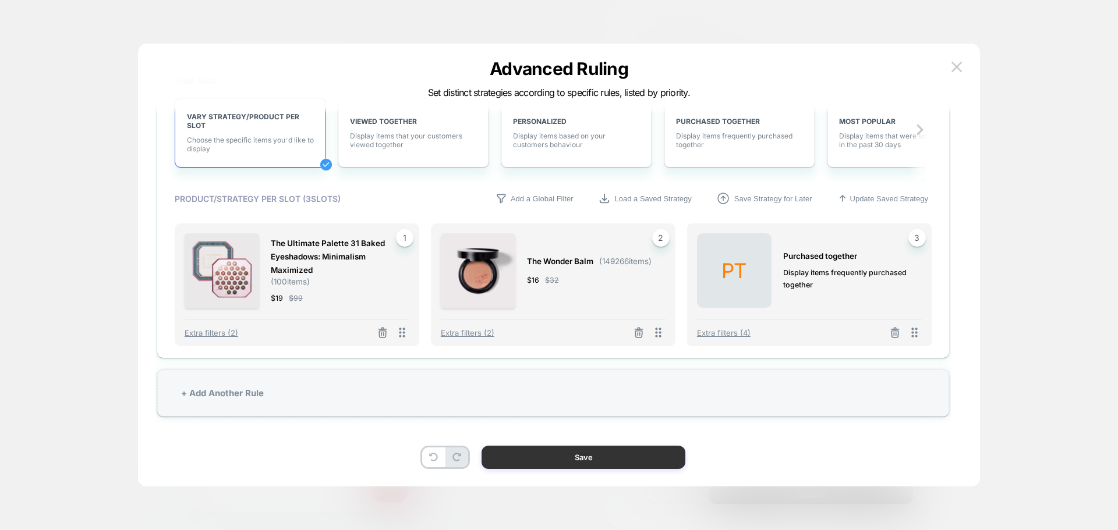
click at [573, 453] on button "Save" at bounding box center [584, 457] width 204 height 23
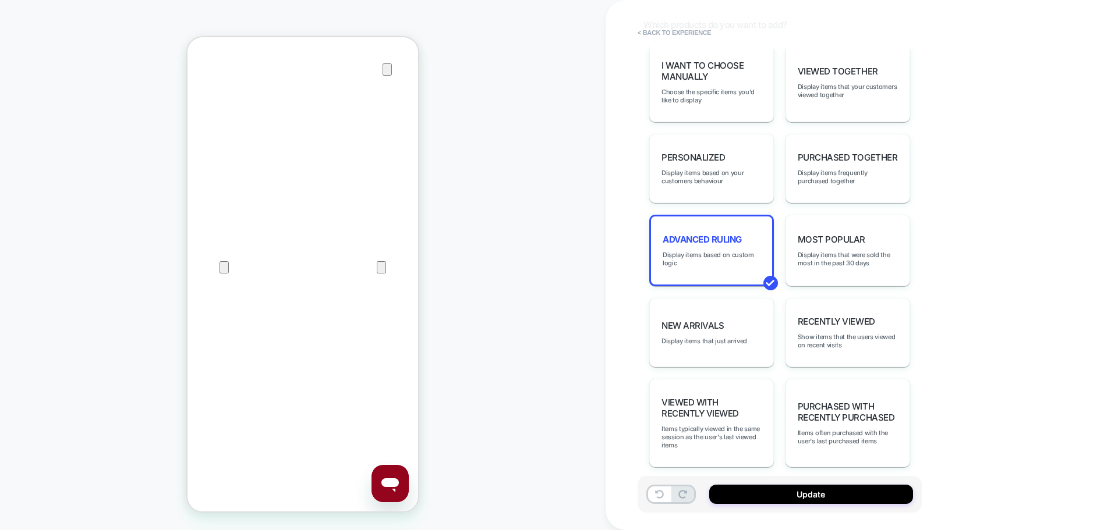
scroll to position [619, 0]
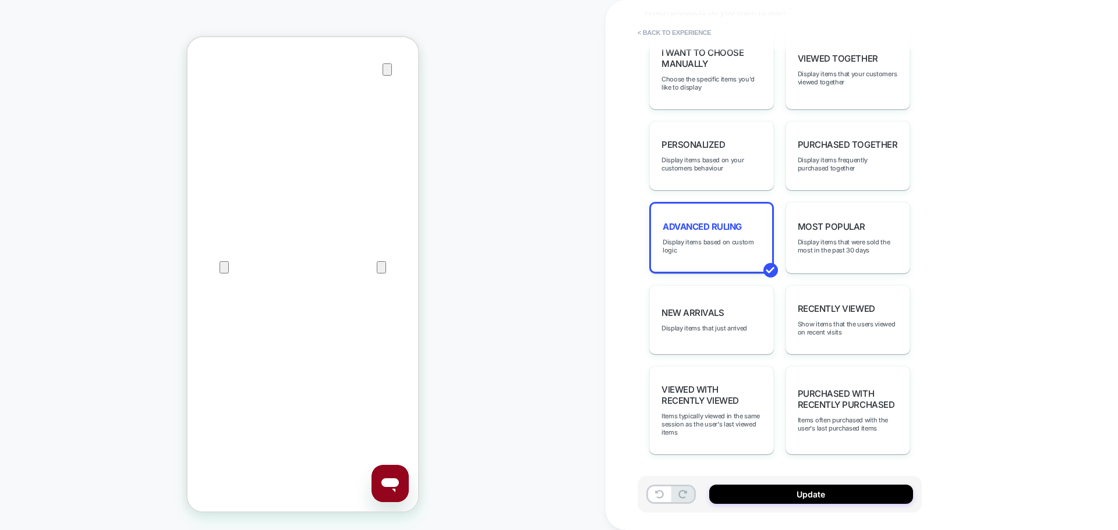
click at [805, 492] on button "Update" at bounding box center [811, 494] width 204 height 19
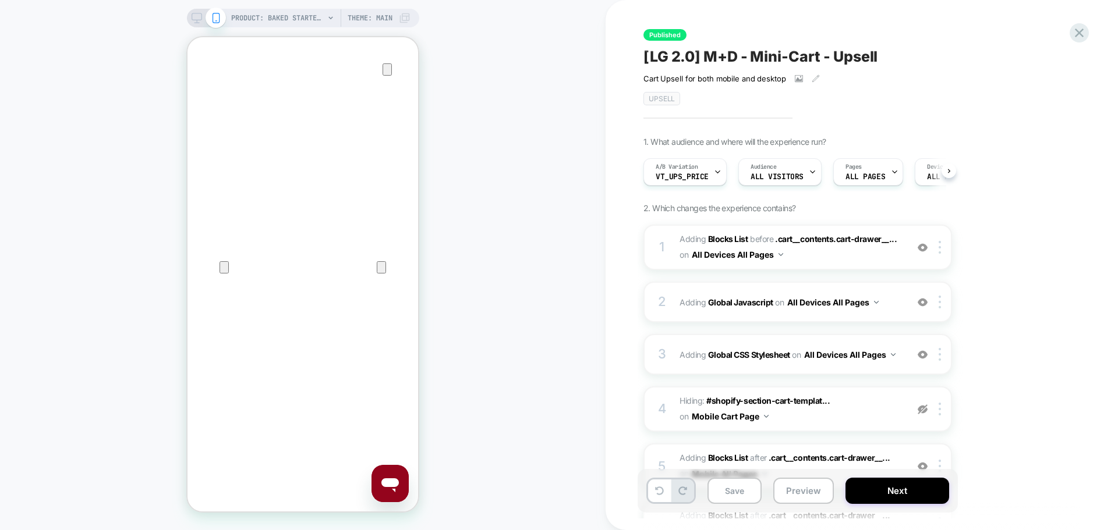
scroll to position [0, 1]
click at [900, 496] on button "Next" at bounding box center [897, 491] width 104 height 26
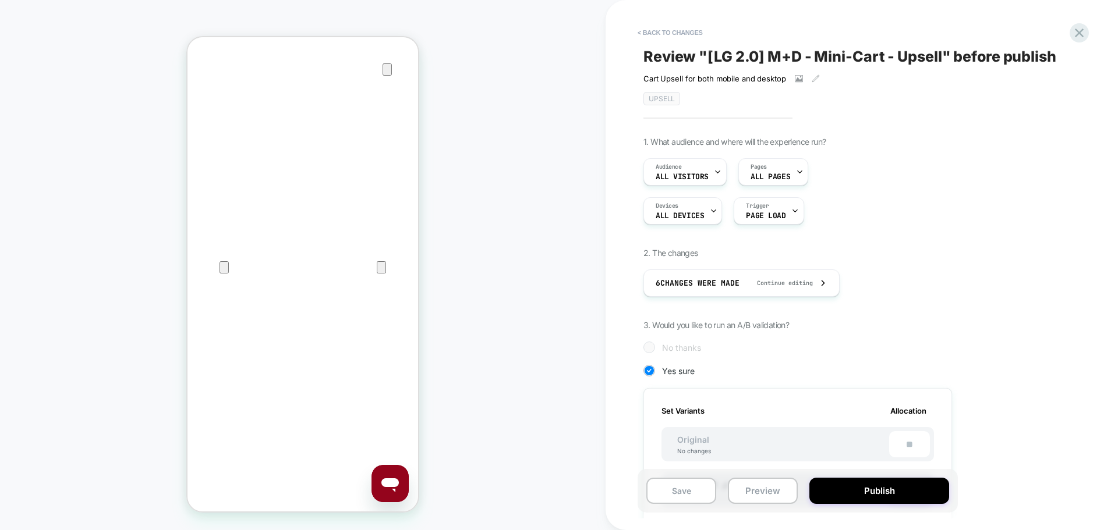
scroll to position [0, 1]
click at [872, 500] on button "Publish" at bounding box center [879, 491] width 140 height 26
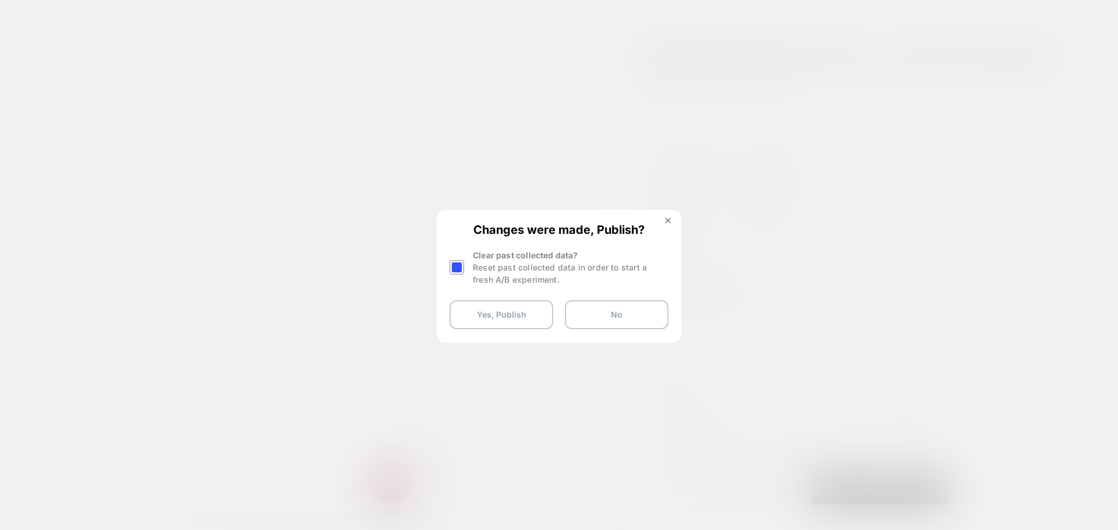
click at [458, 267] on div at bounding box center [456, 267] width 15 height 15
click at [477, 320] on button "Yes, Publish" at bounding box center [501, 314] width 104 height 29
